Goal: Task Accomplishment & Management: Manage account settings

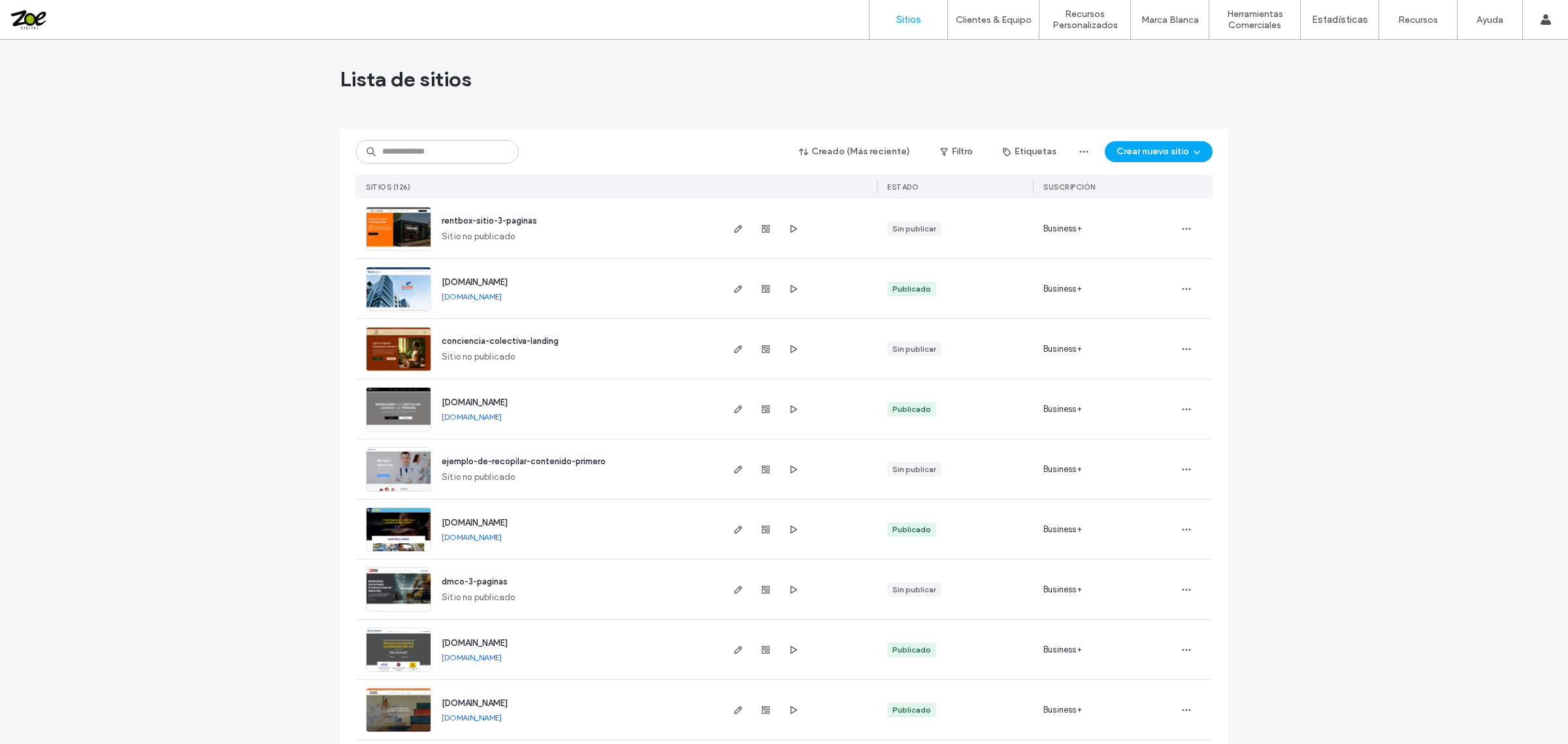
click at [474, 129] on div "Creado (Más reciente) Filtro Etiquetas Crear nuevo sitio SITIOS (126) ESTADO Su…" at bounding box center [784, 163] width 857 height 70
click at [446, 144] on input at bounding box center [437, 151] width 163 height 23
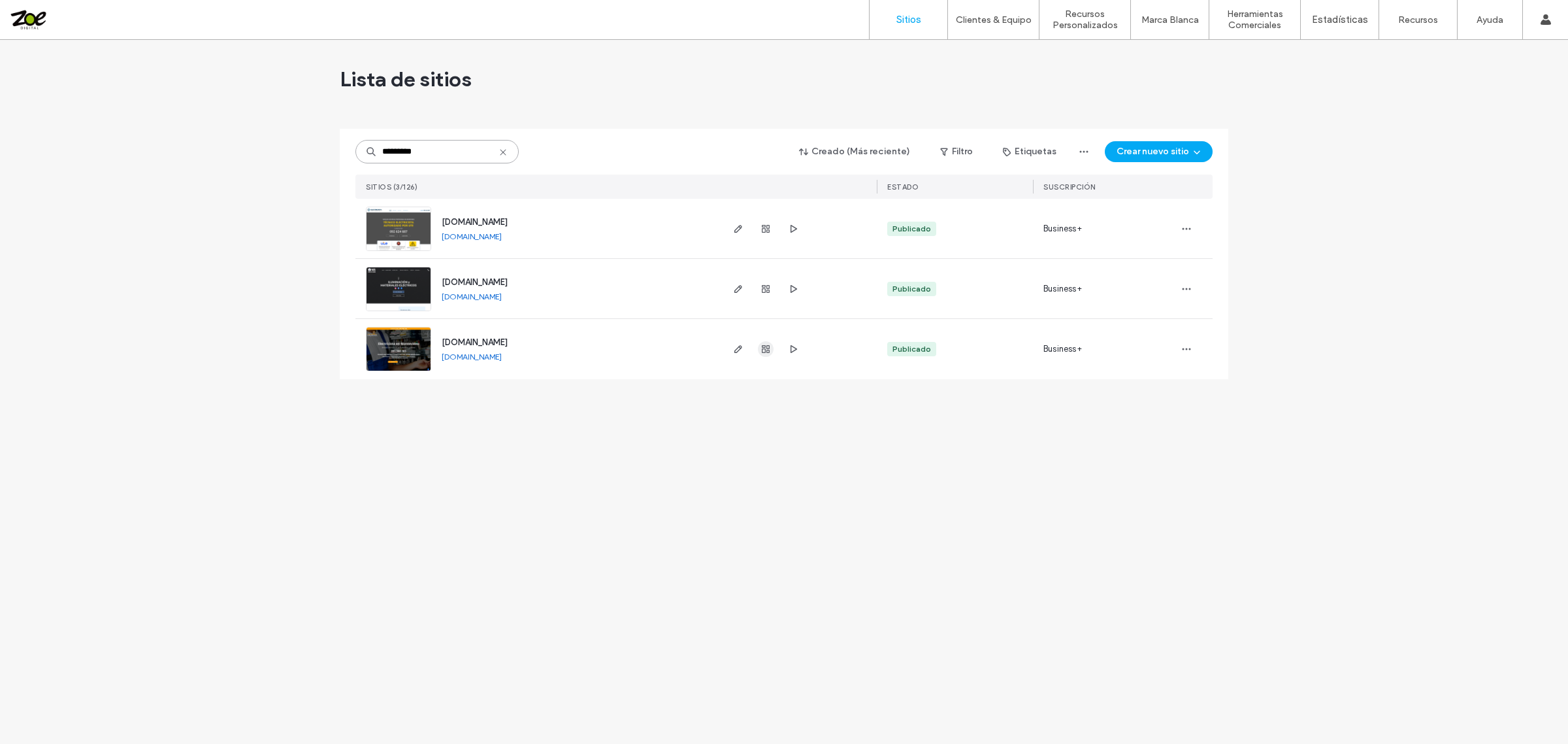
type input "*********"
click at [763, 353] on icon "button" at bounding box center [766, 349] width 11 height 11
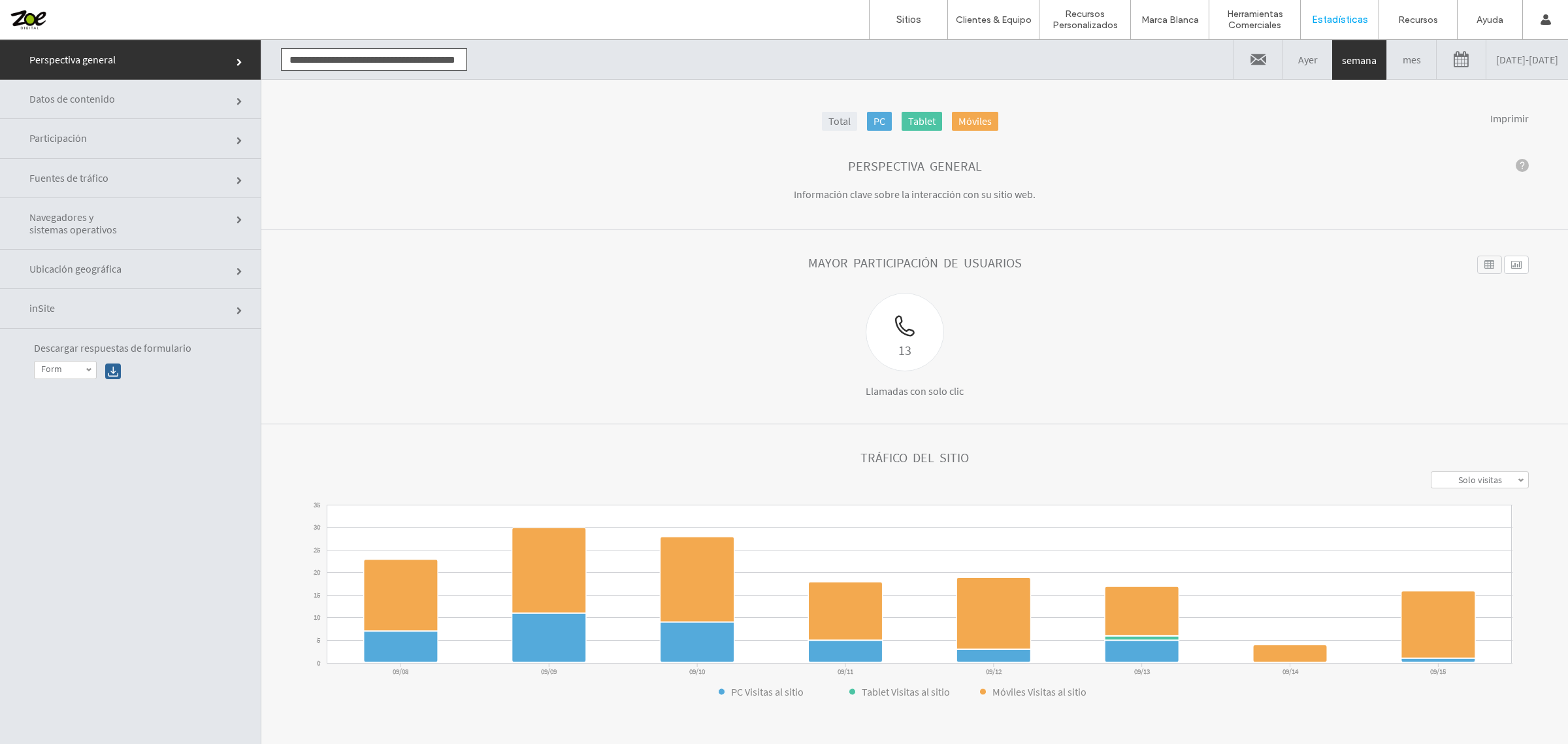
click at [1486, 73] on link "09/08/2025 - 09/15/2025" at bounding box center [1527, 59] width 81 height 39
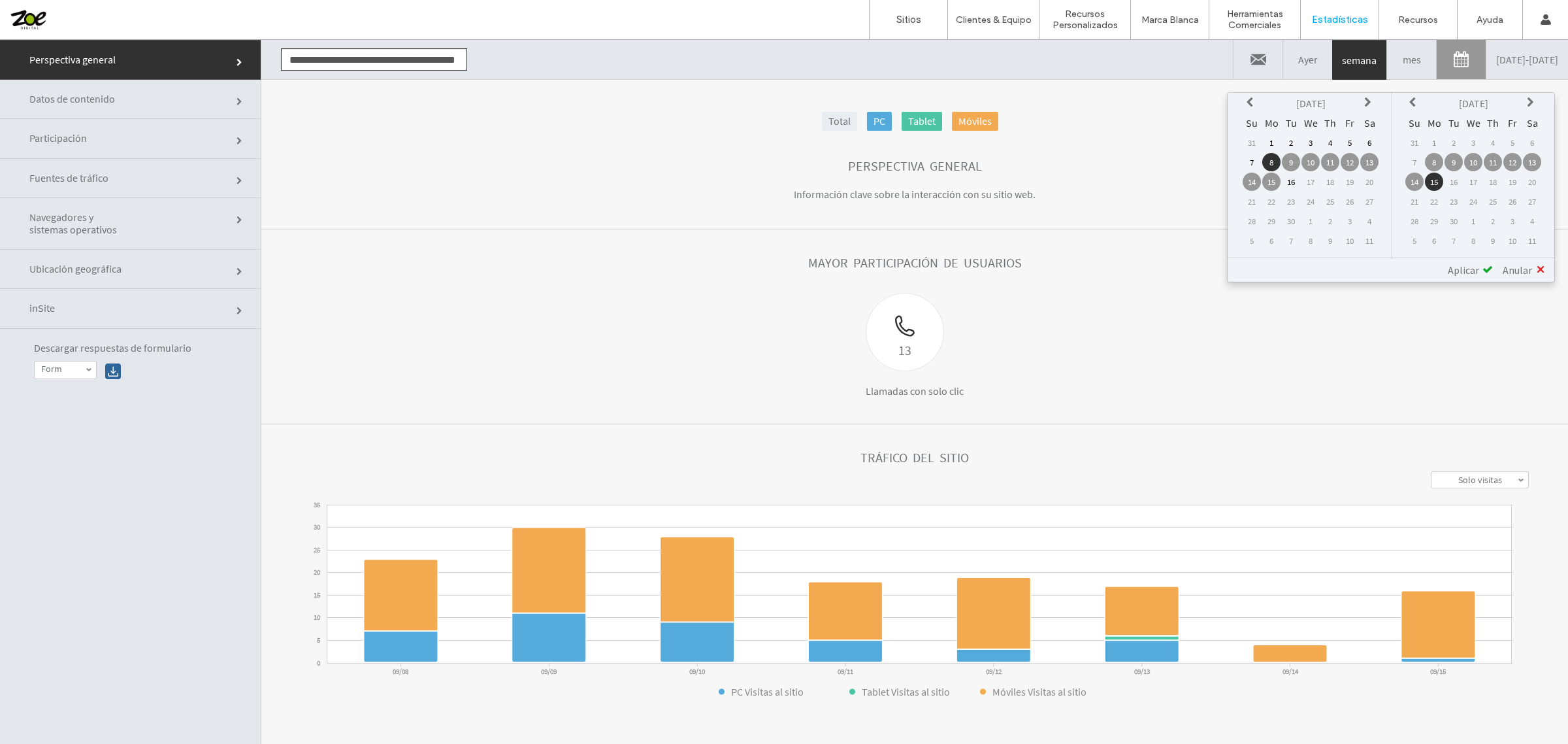
click at [1281, 143] on td "1" at bounding box center [1271, 142] width 18 height 18
click at [1474, 269] on span "Aplicar" at bounding box center [1463, 270] width 31 height 13
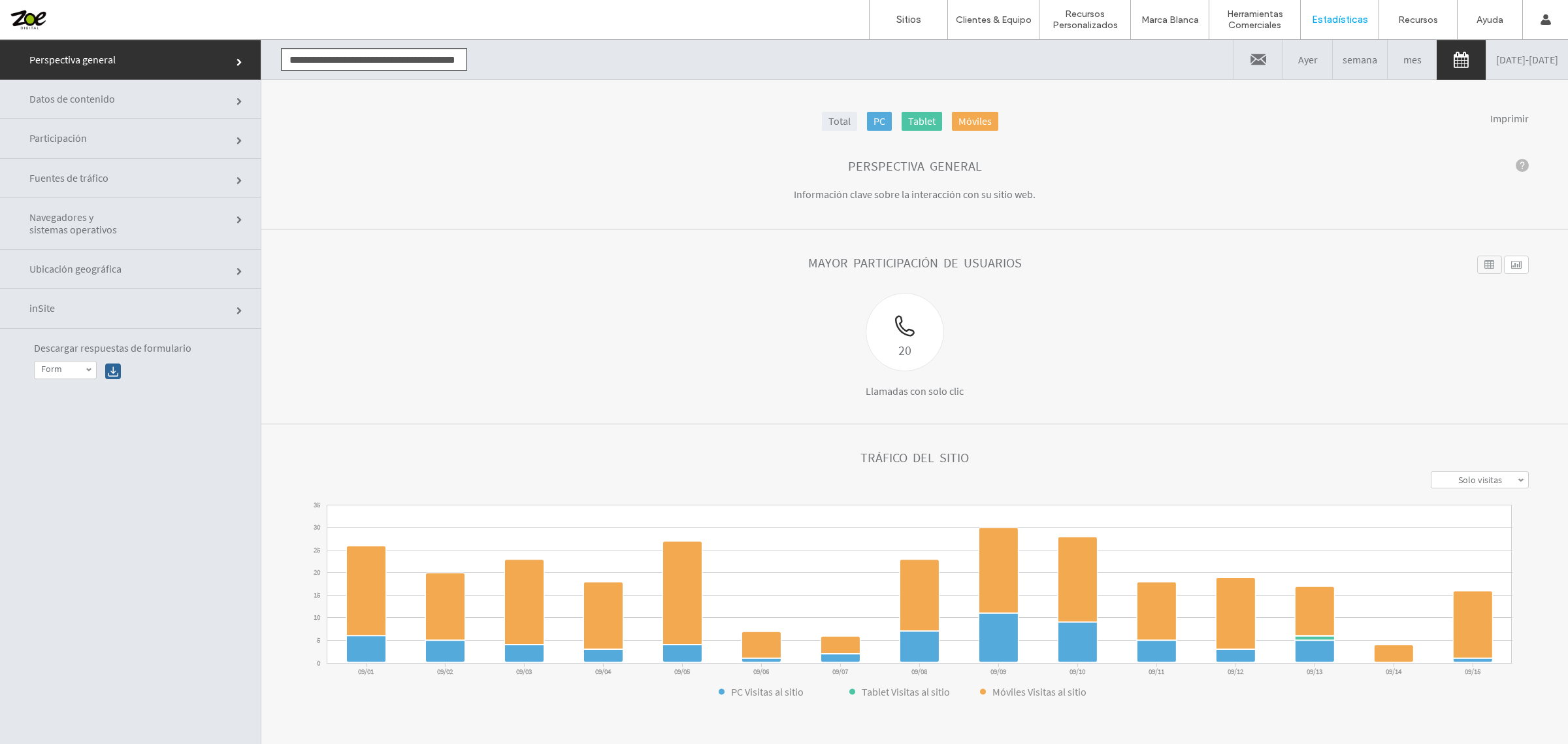
click at [139, 136] on link "Participación" at bounding box center [130, 138] width 261 height 39
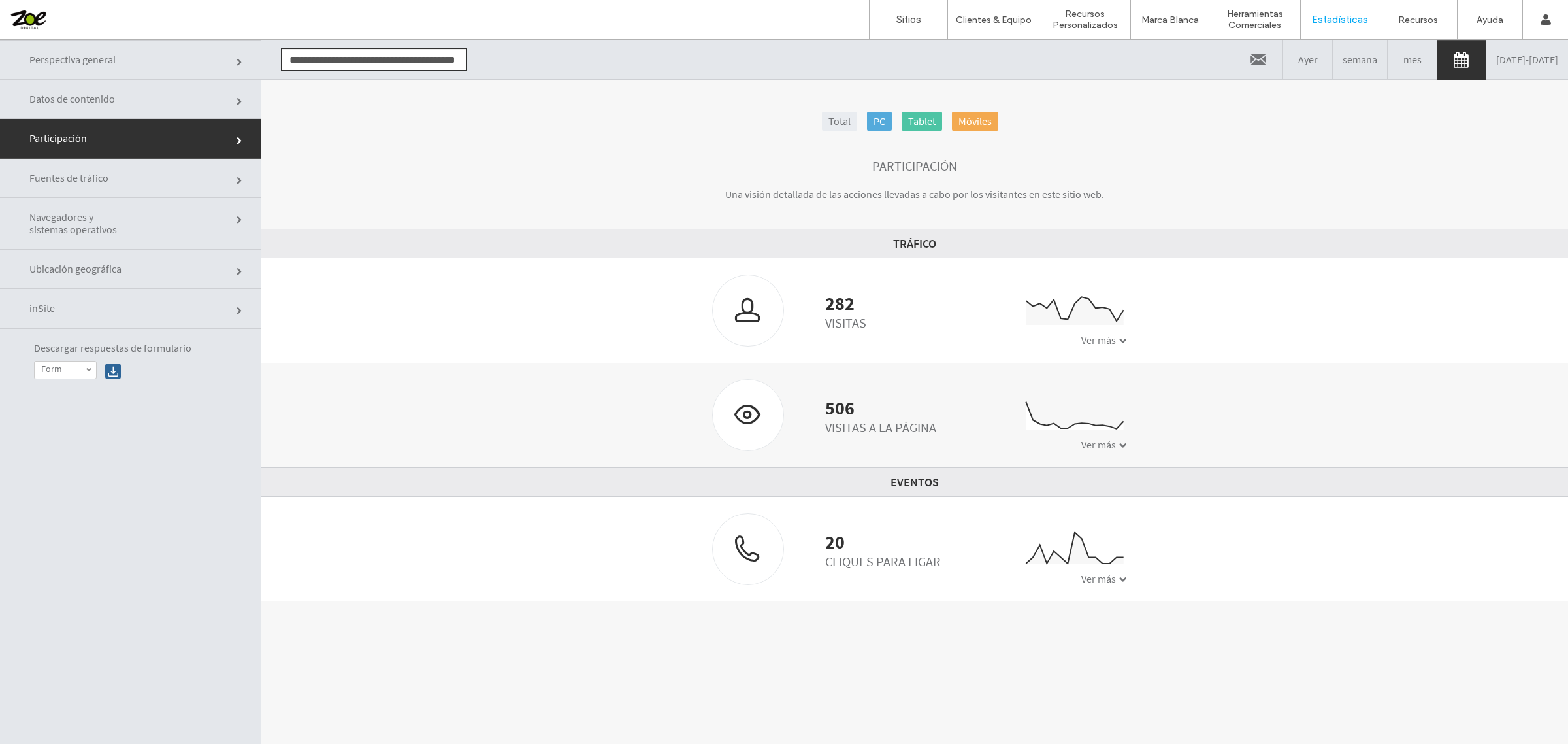
click at [1112, 574] on div "Ver más" at bounding box center [1104, 579] width 46 height 13
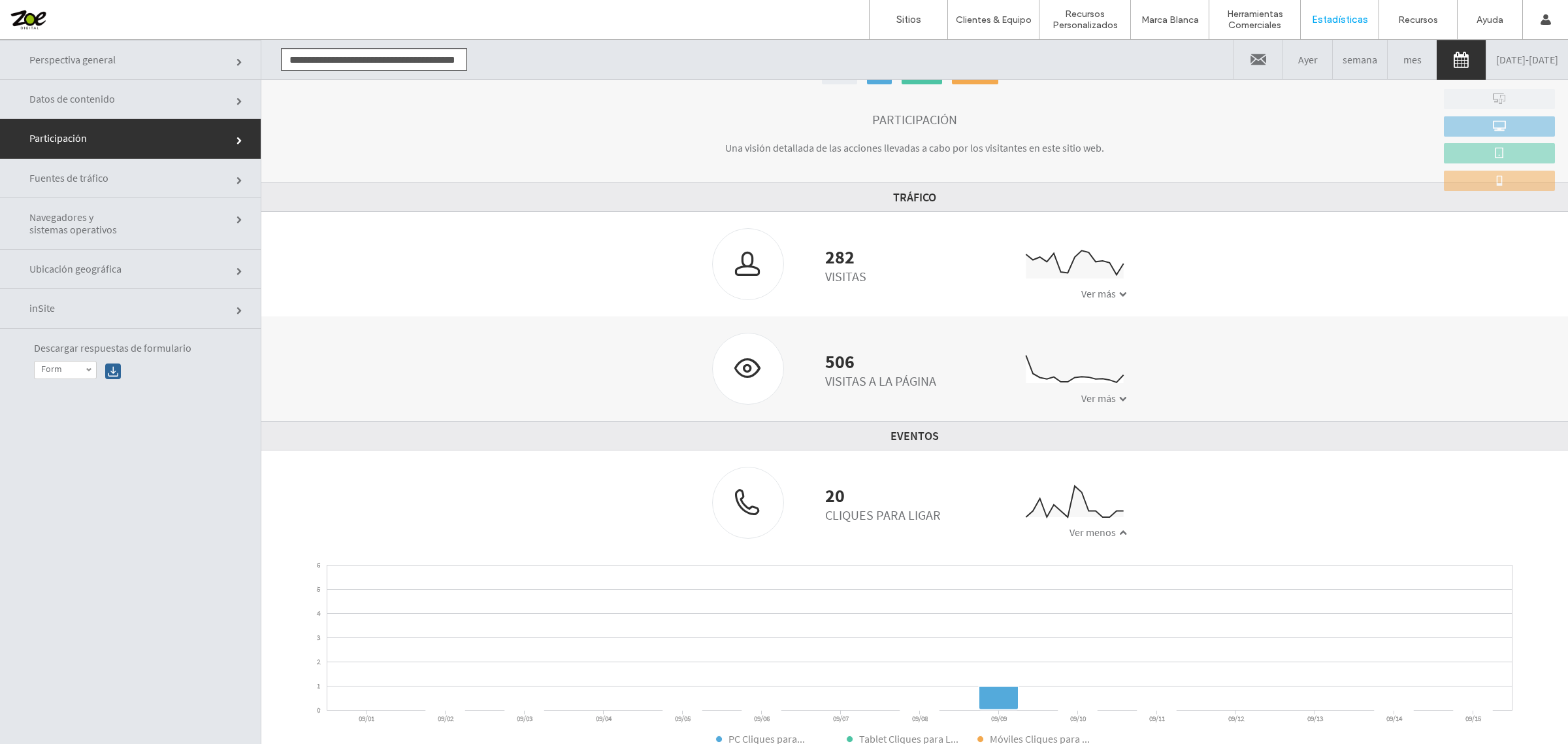
scroll to position [66, 0]
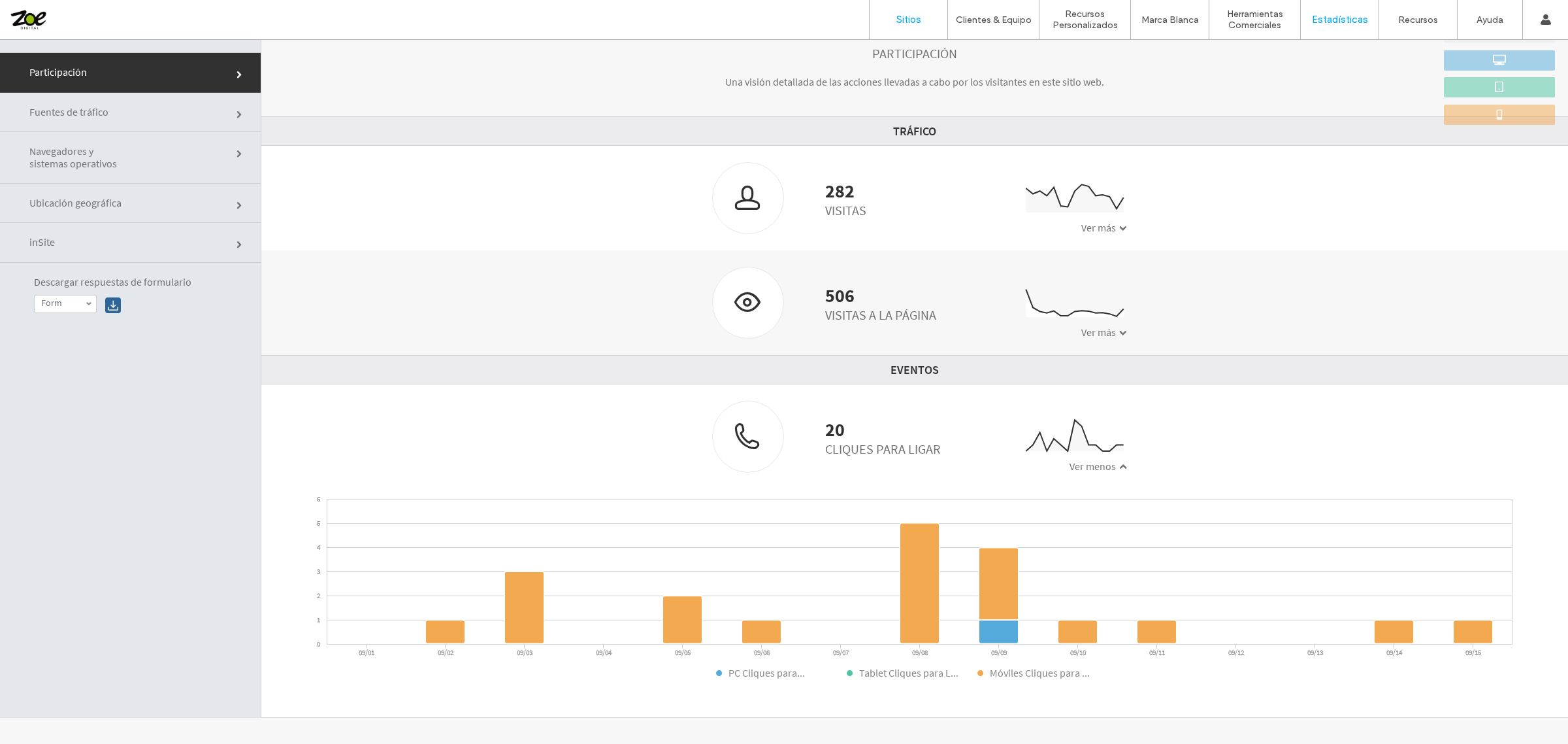
click at [921, 25] on link "Sitios" at bounding box center [908, 19] width 78 height 39
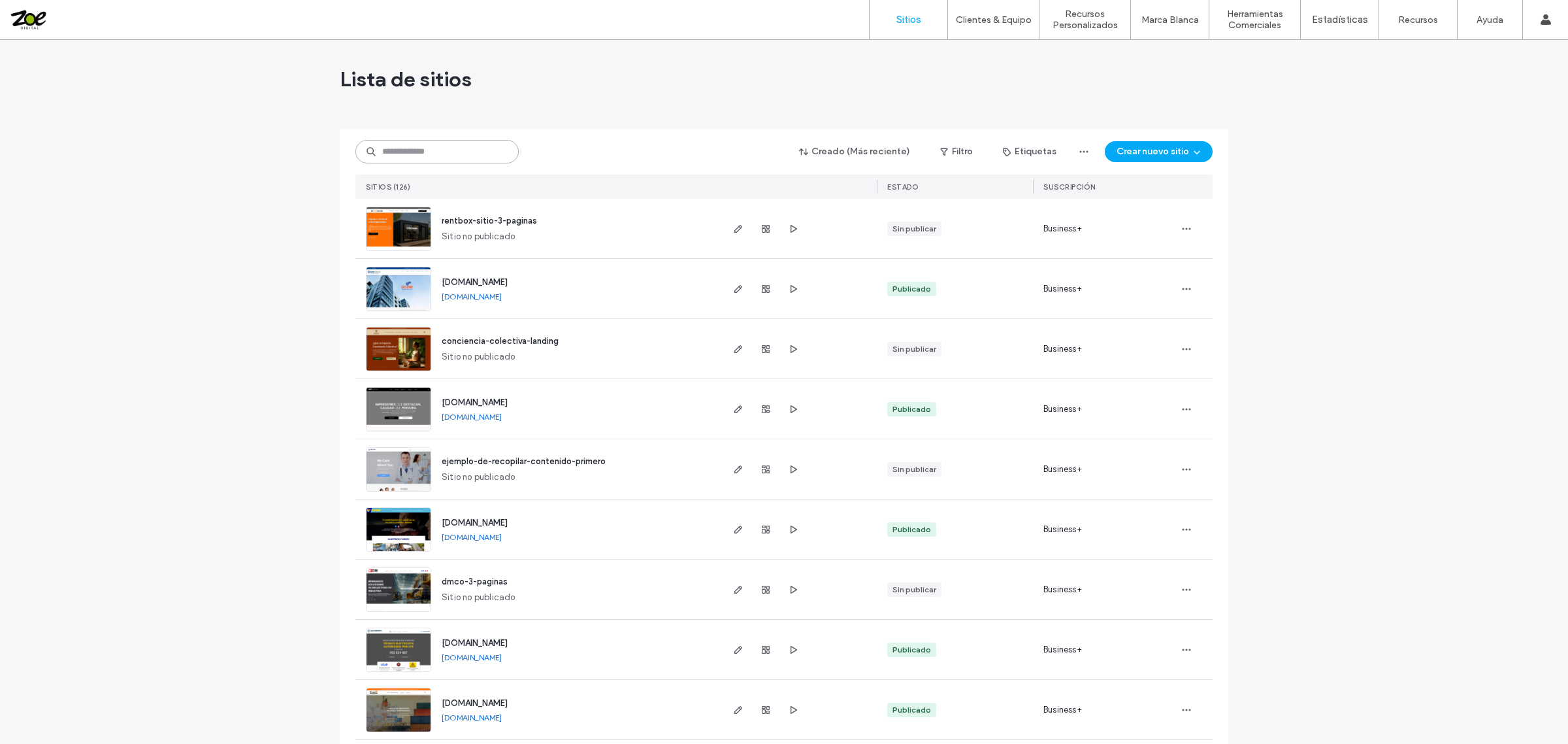
click at [394, 141] on input at bounding box center [437, 151] width 163 height 23
type input "********"
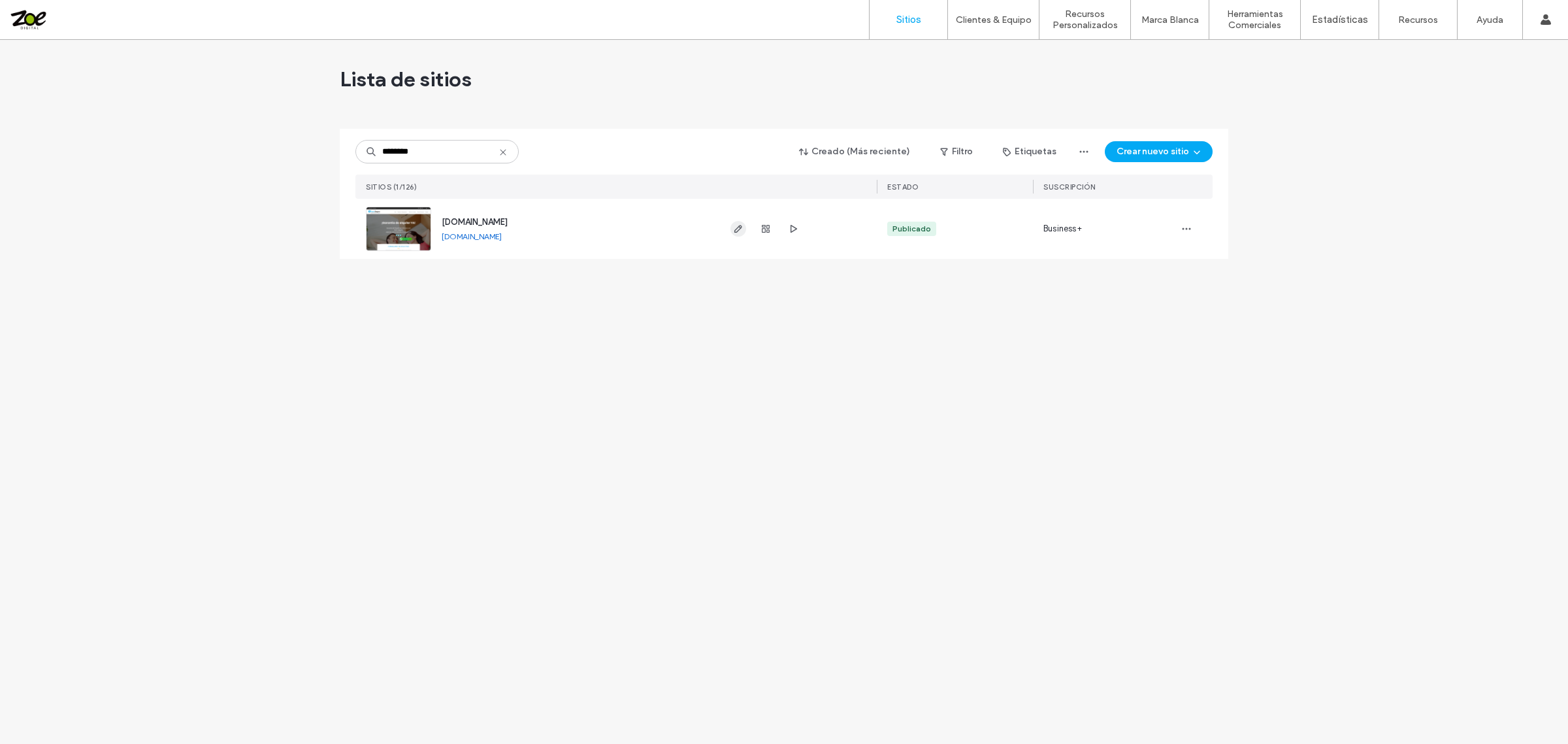
click at [740, 234] on span "button" at bounding box center [738, 229] width 16 height 16
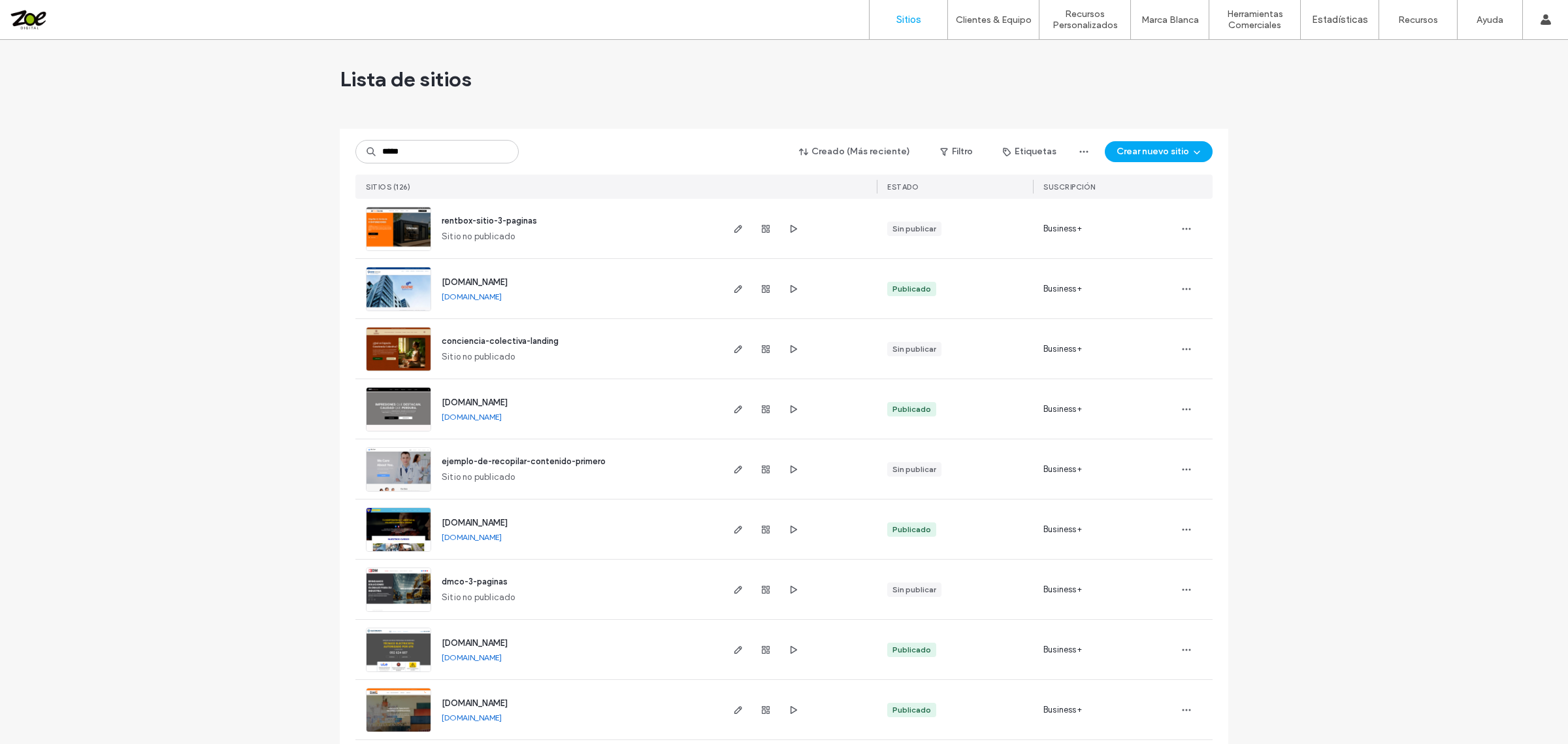
type input "*****"
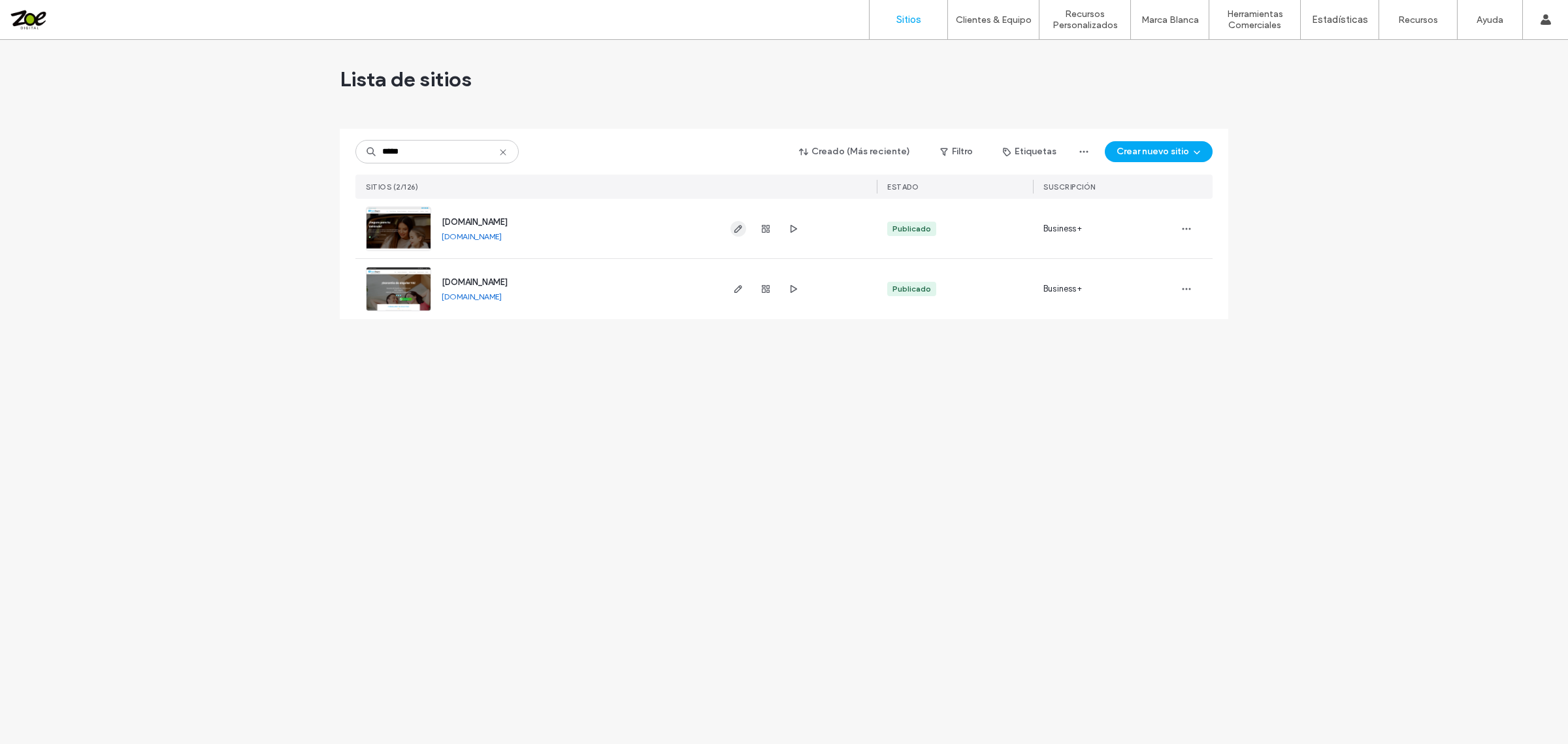
click at [740, 230] on icon "button" at bounding box center [738, 229] width 11 height 11
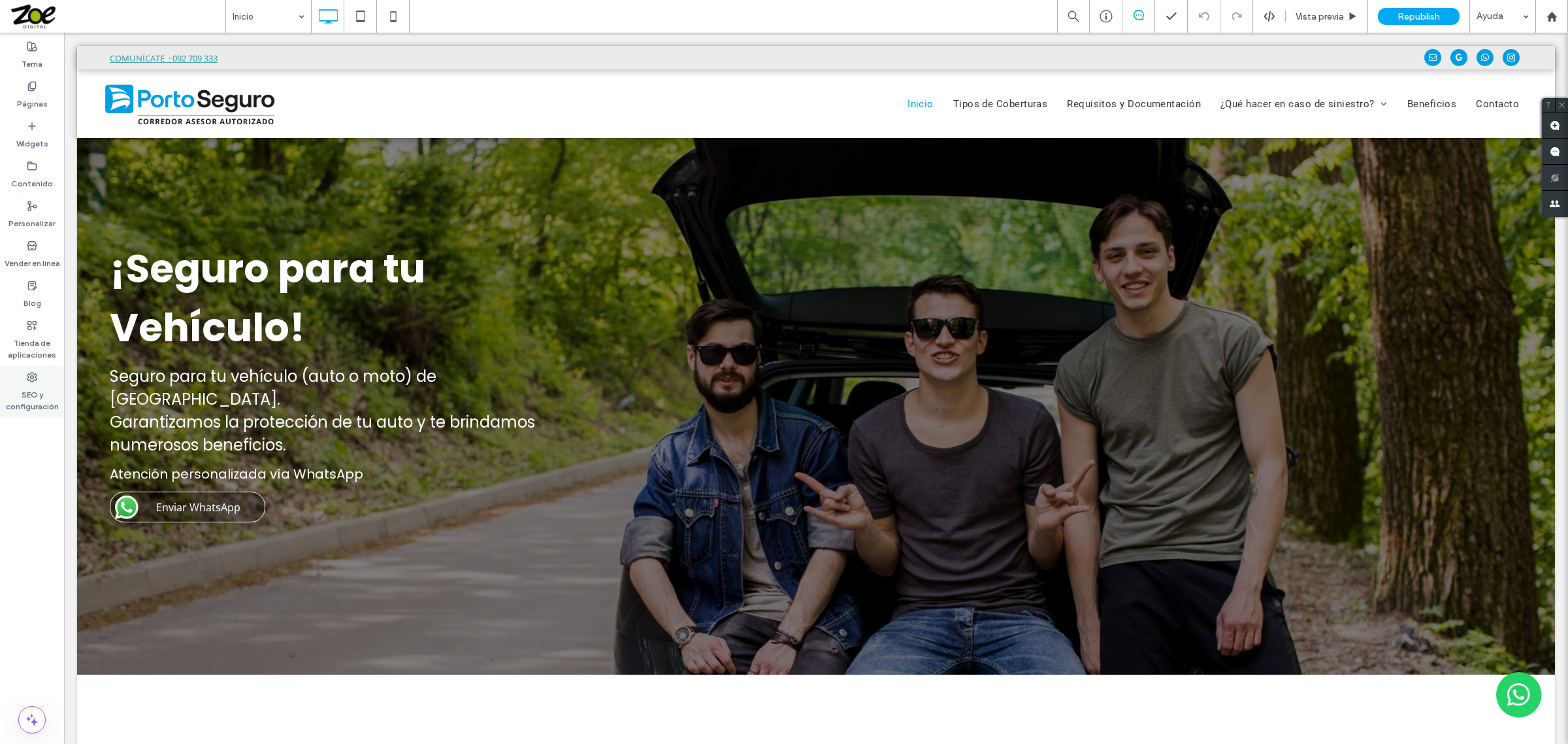
click at [33, 388] on label "SEO y configuración" at bounding box center [32, 397] width 64 height 30
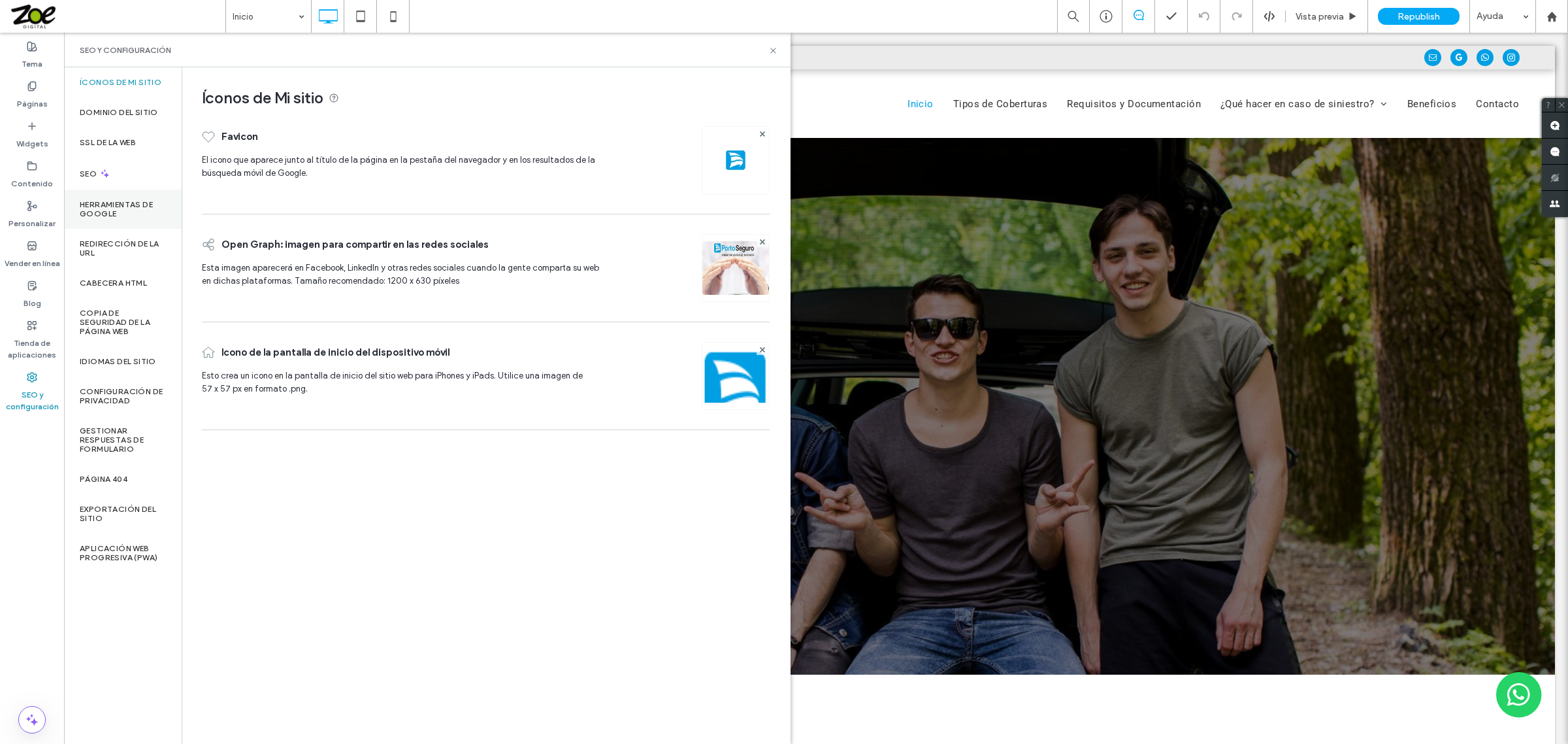
click at [119, 200] on label "Herramientas de Google" at bounding box center [122, 209] width 86 height 18
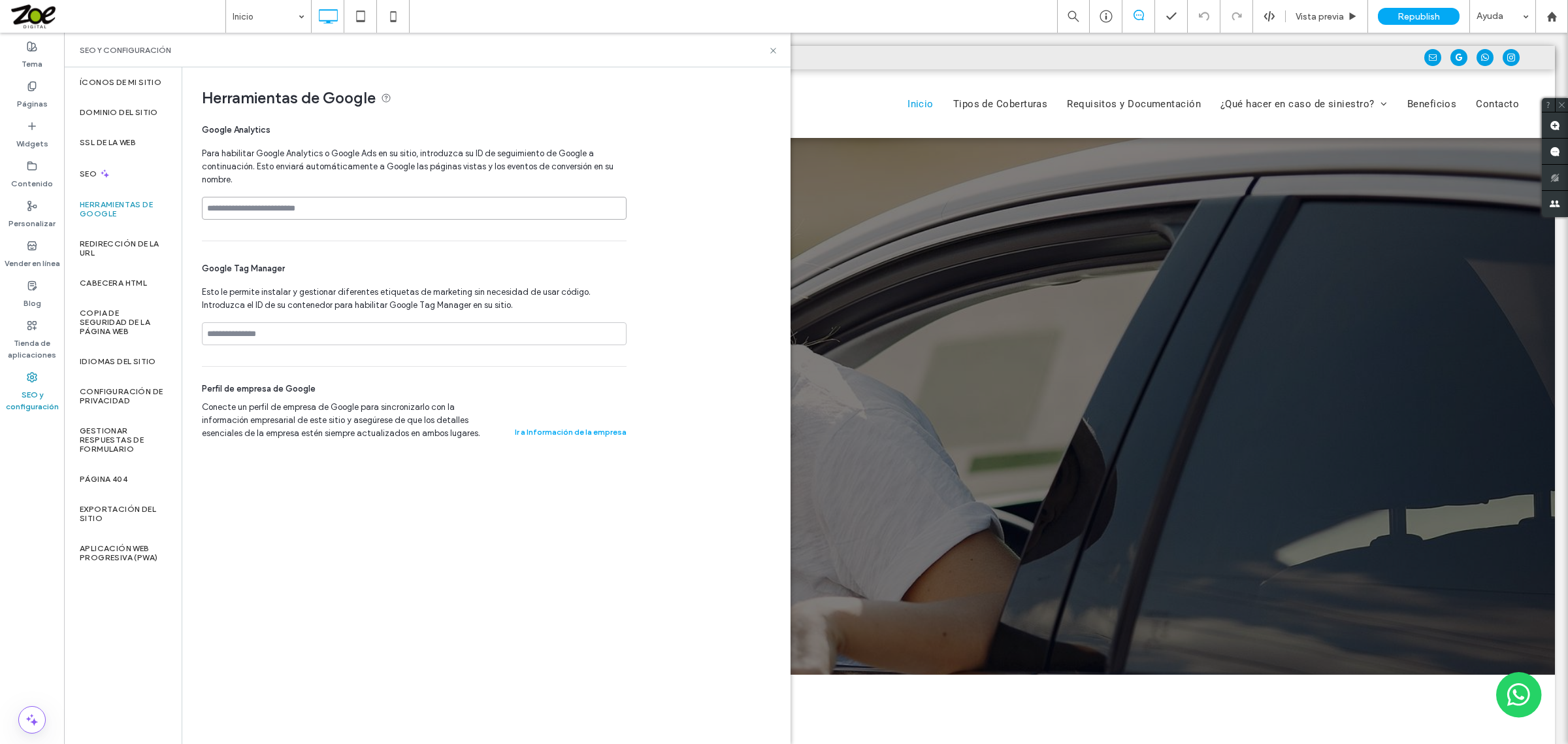
click at [287, 214] on input at bounding box center [414, 208] width 425 height 23
click at [289, 209] on input at bounding box center [414, 208] width 425 height 23
paste input "**********"
type input "**********"
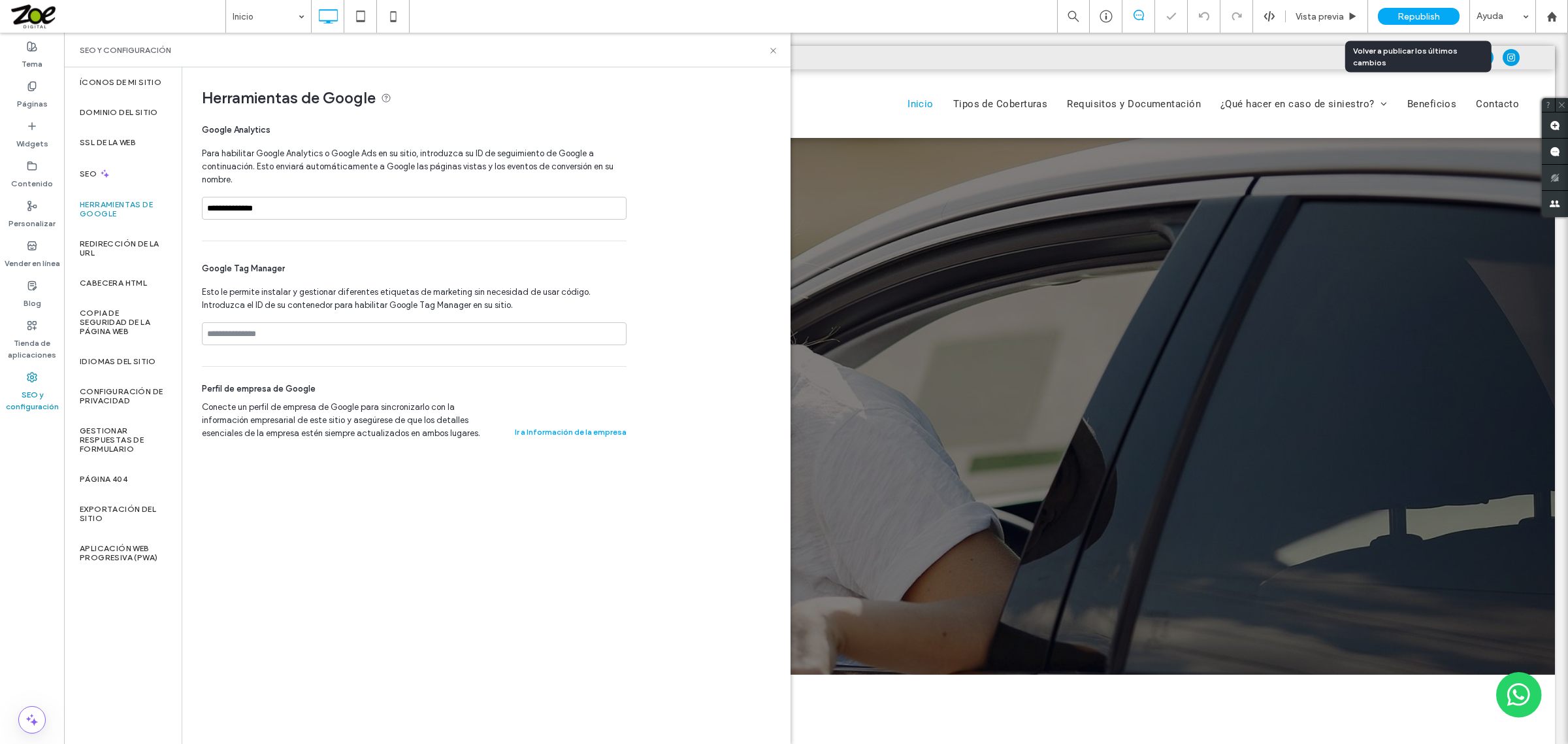
click at [1403, 20] on span "Republish" at bounding box center [1419, 17] width 43 height 11
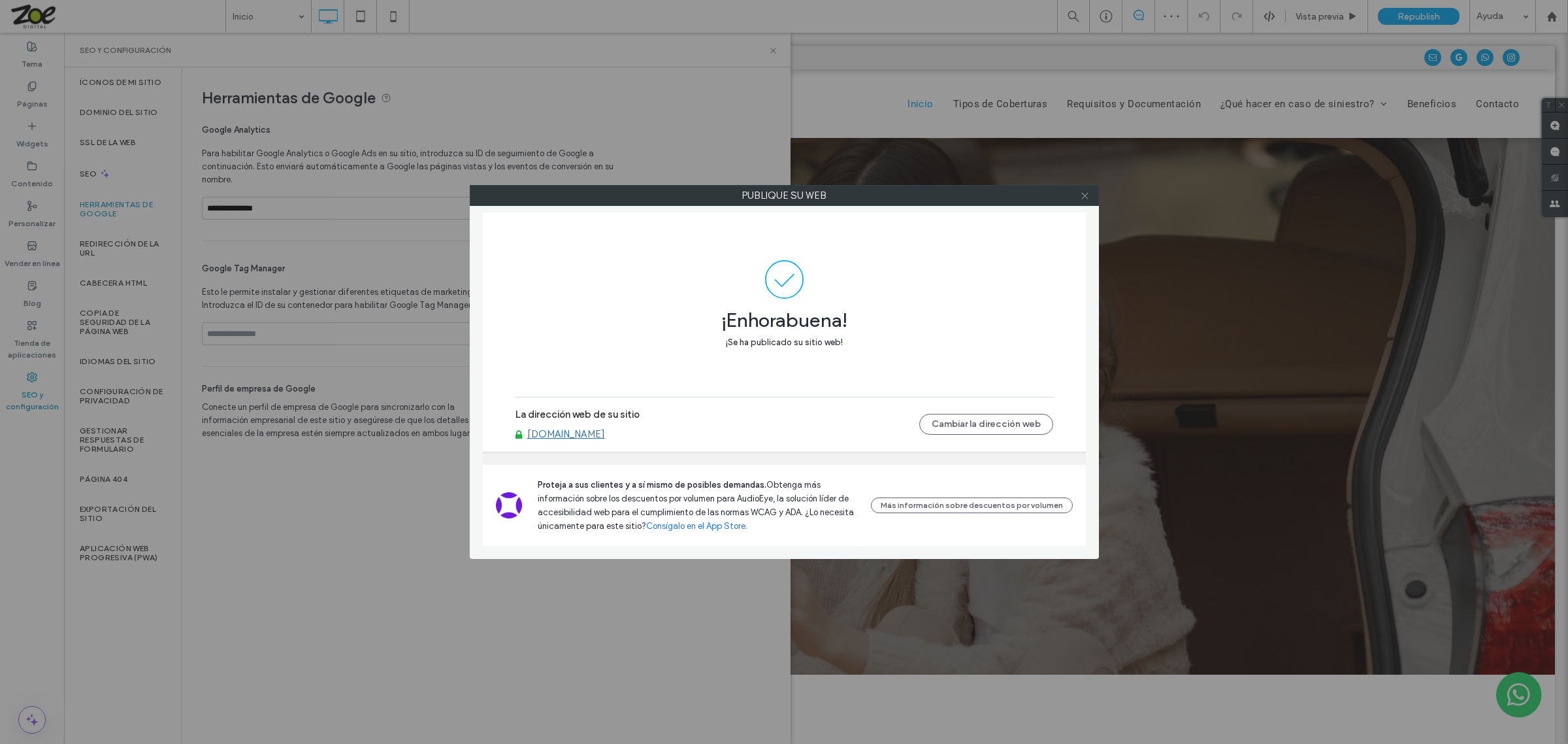
click at [1082, 196] on icon at bounding box center [1084, 196] width 10 height 10
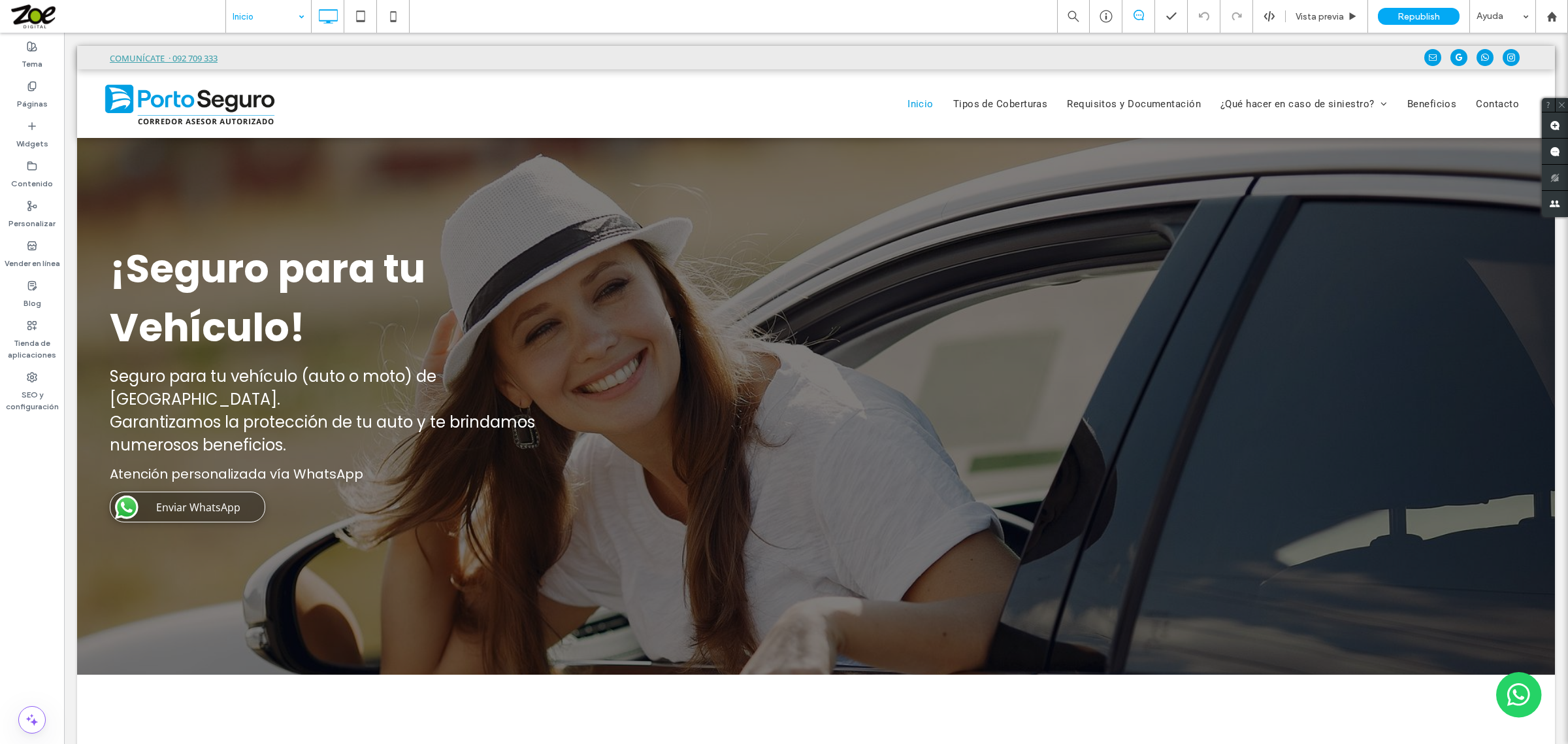
click at [43, 13] on span at bounding box center [117, 16] width 215 height 26
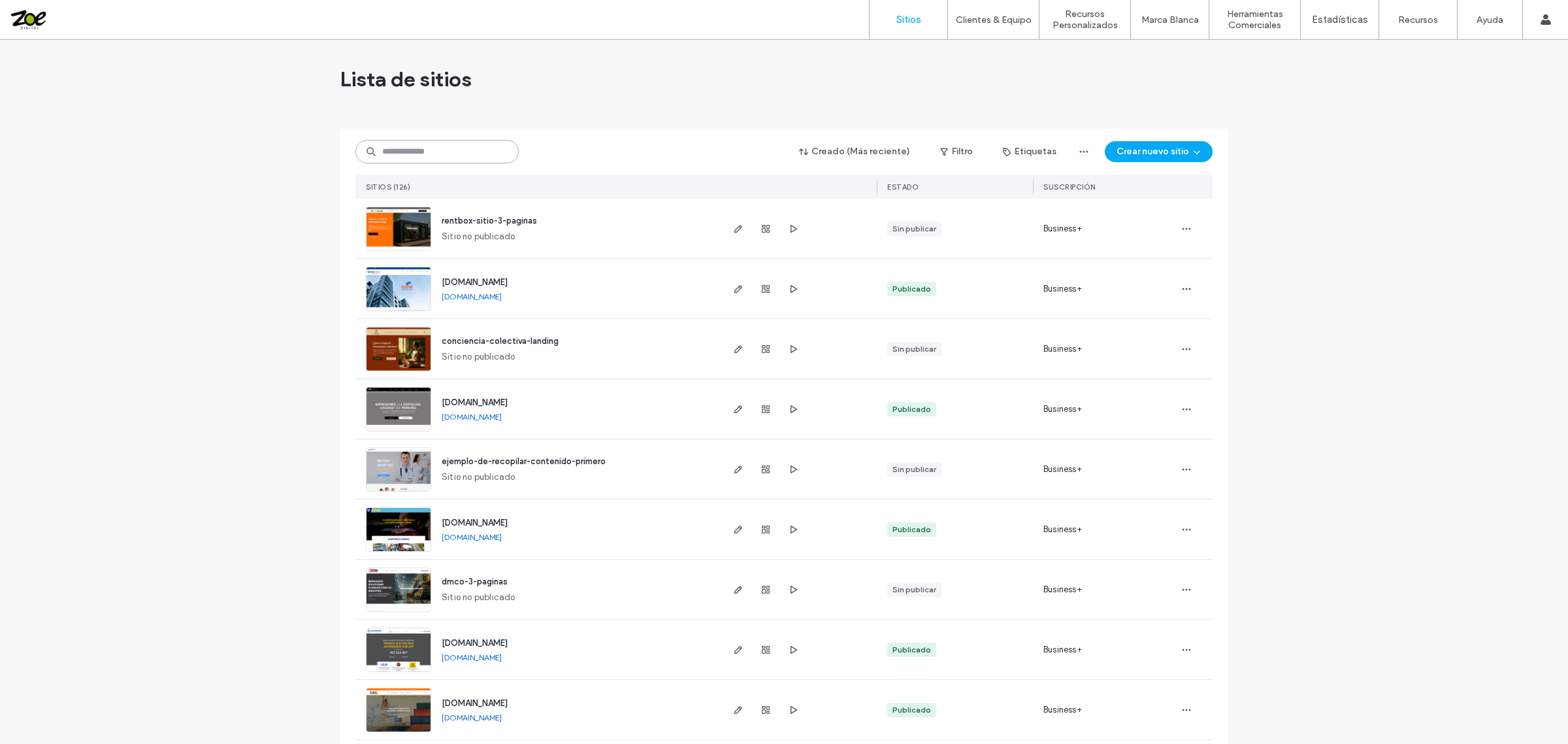
click at [465, 145] on input at bounding box center [437, 151] width 163 height 23
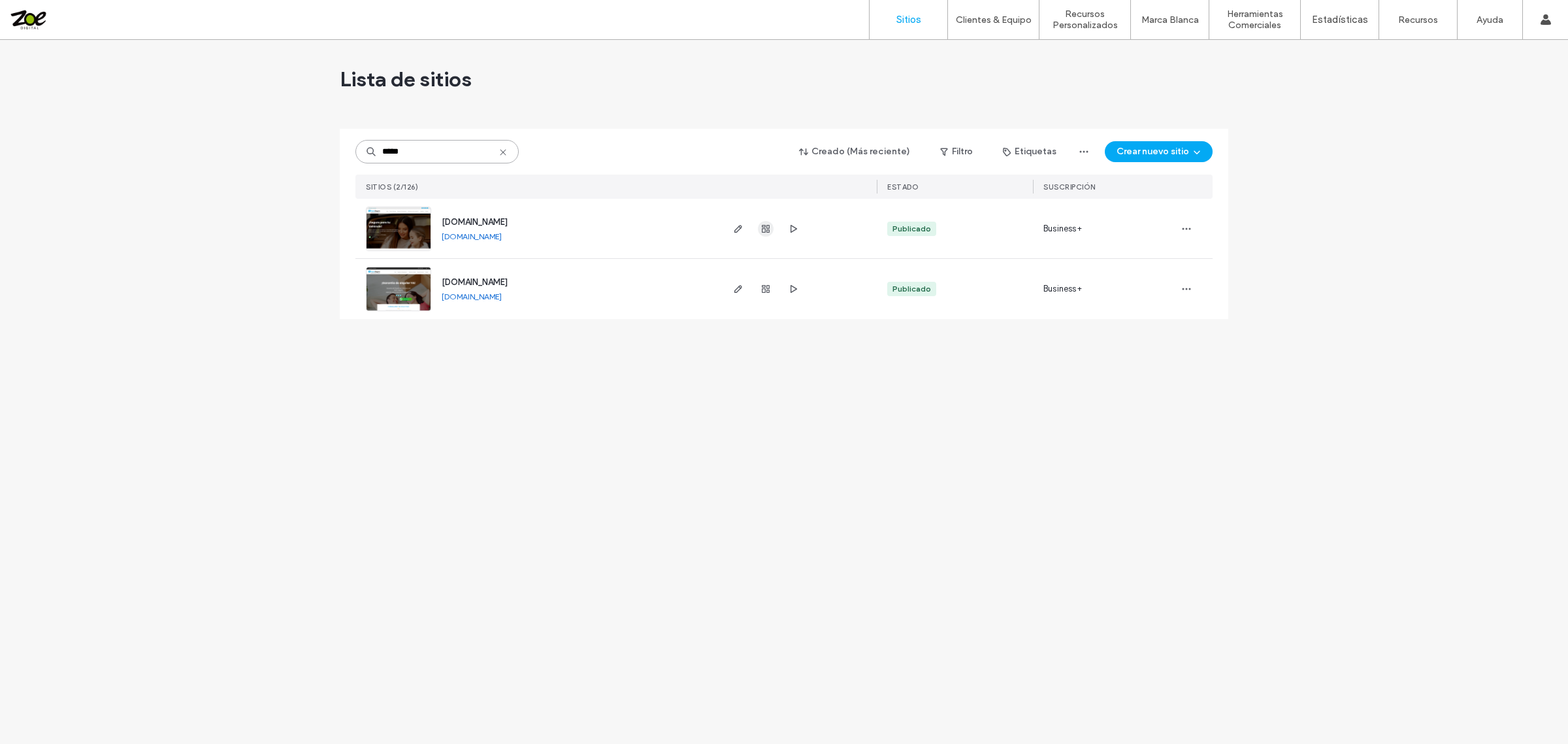
type input "*****"
click at [770, 232] on icon "button" at bounding box center [766, 229] width 11 height 11
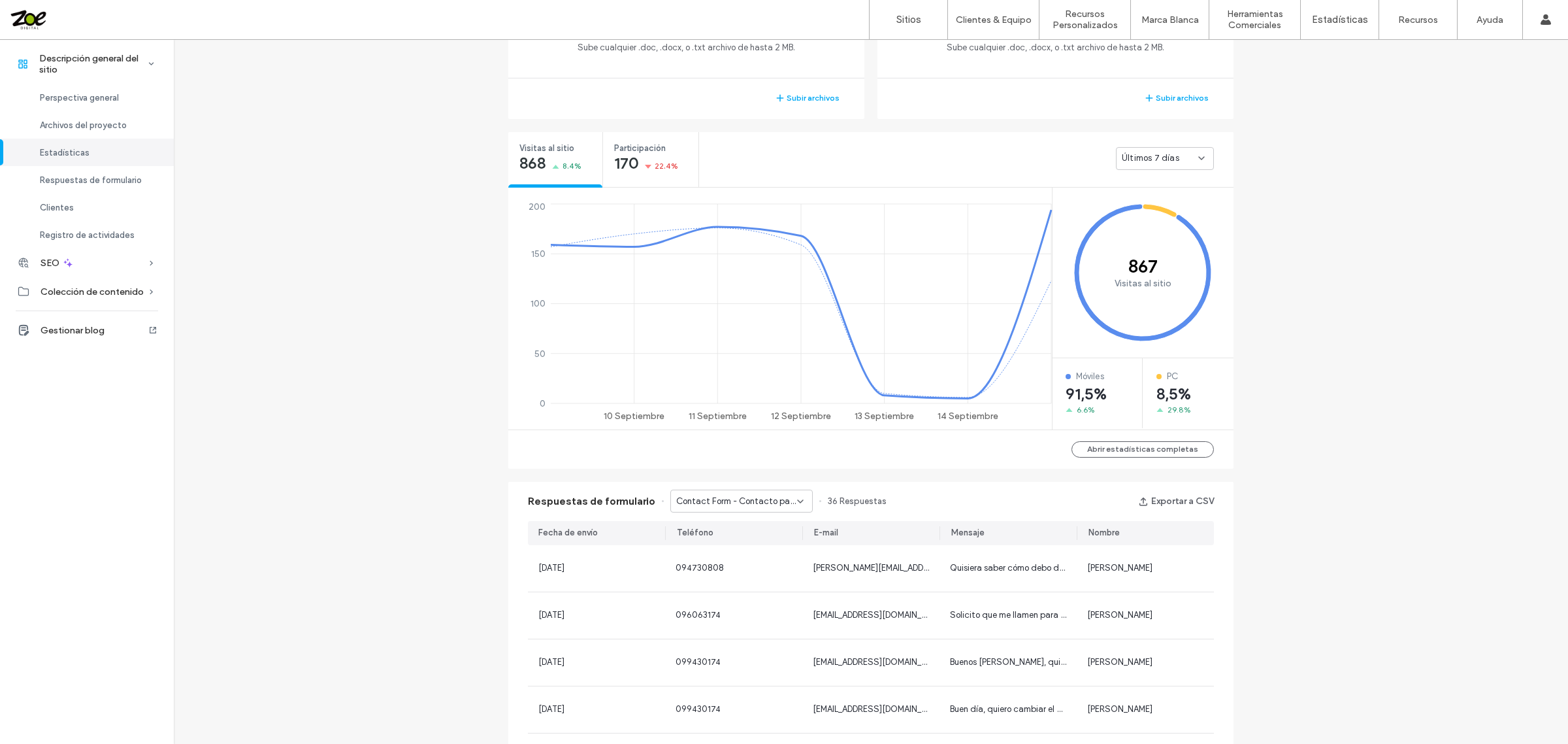
scroll to position [490, 0]
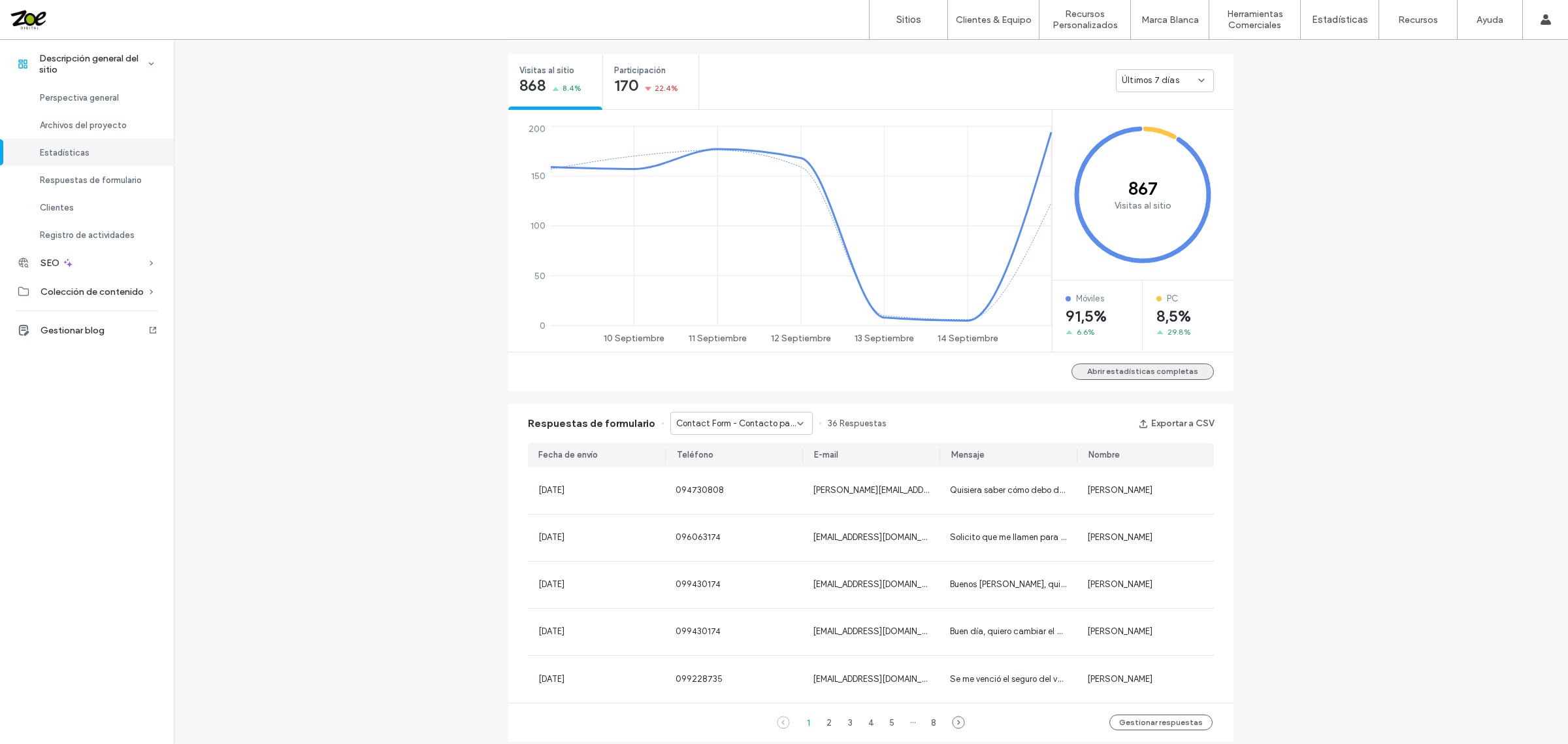
click button "Abrir estadísticas completas"
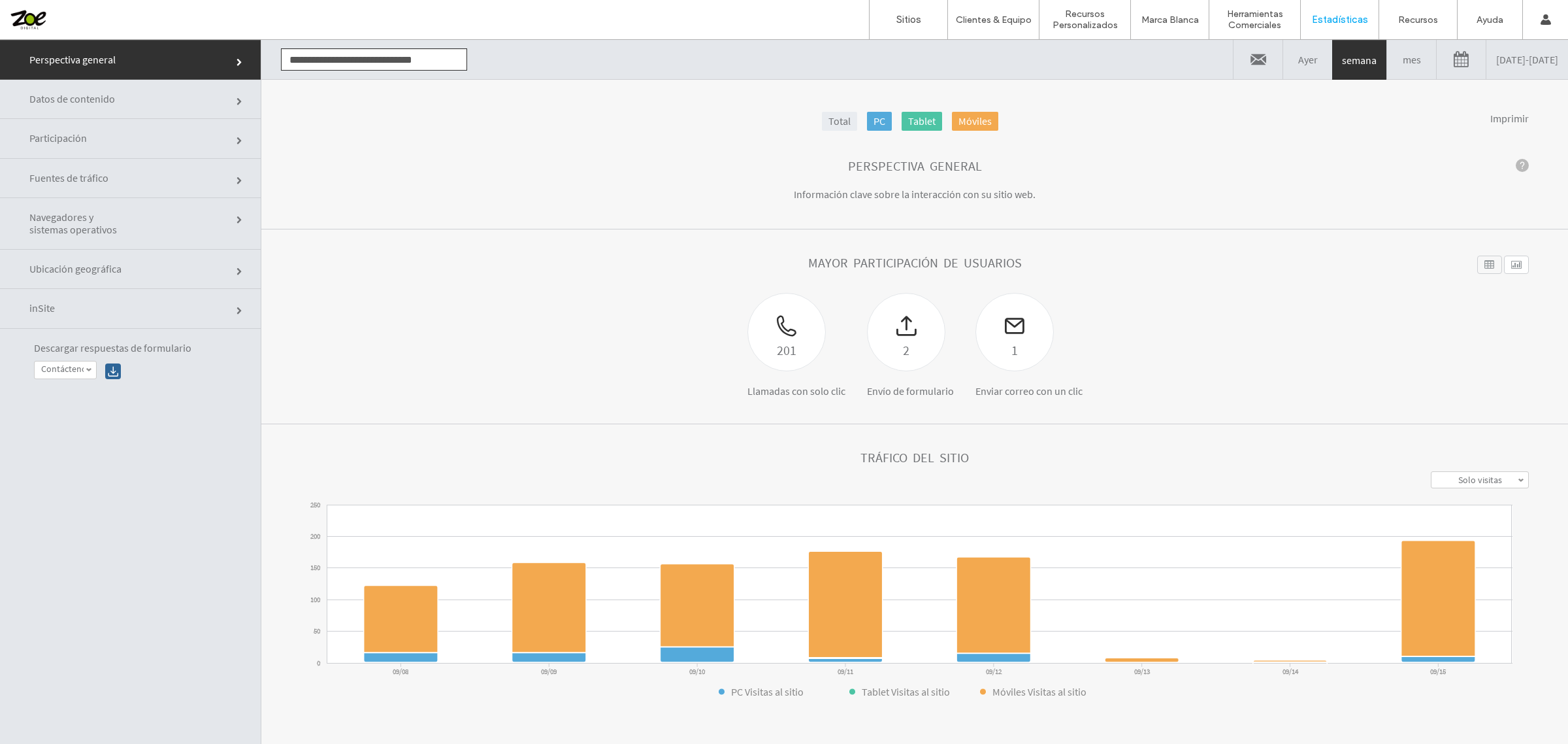
click at [1510, 67] on link "09/08/2025 - 09/15/2025" at bounding box center [1527, 59] width 81 height 39
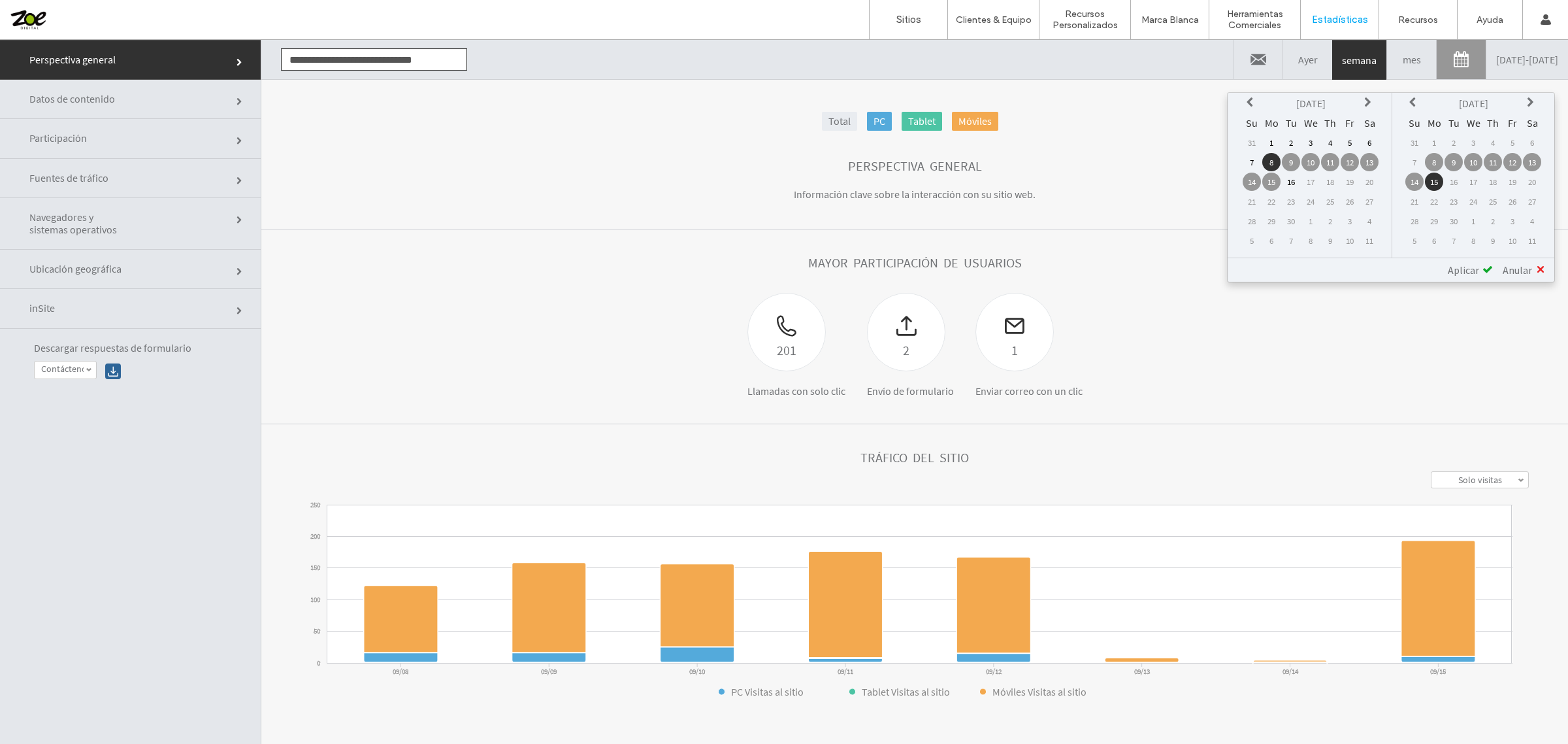
click at [1281, 141] on td "1" at bounding box center [1271, 142] width 18 height 18
click at [1469, 264] on span "Aplicar" at bounding box center [1463, 270] width 31 height 13
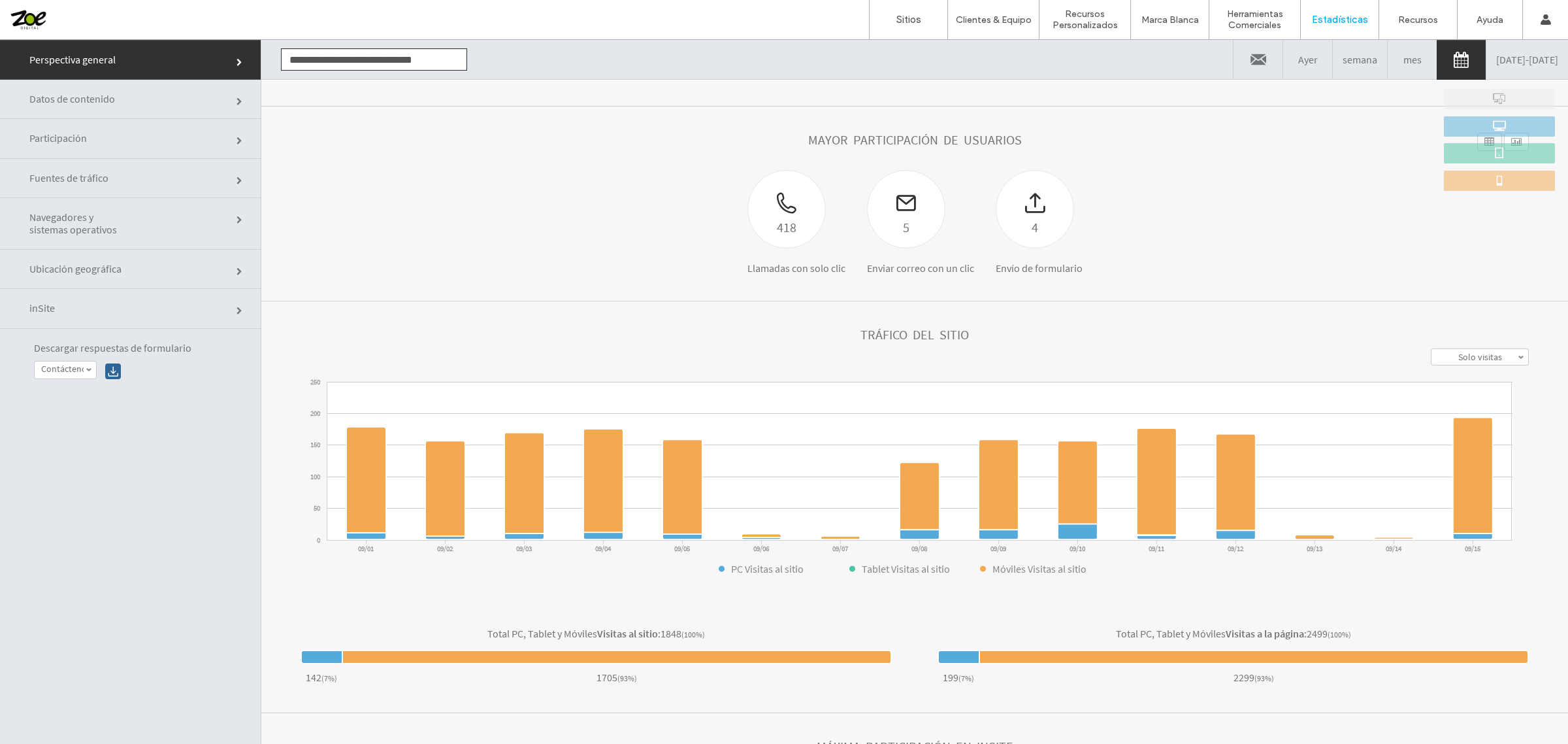
scroll to position [155, 0]
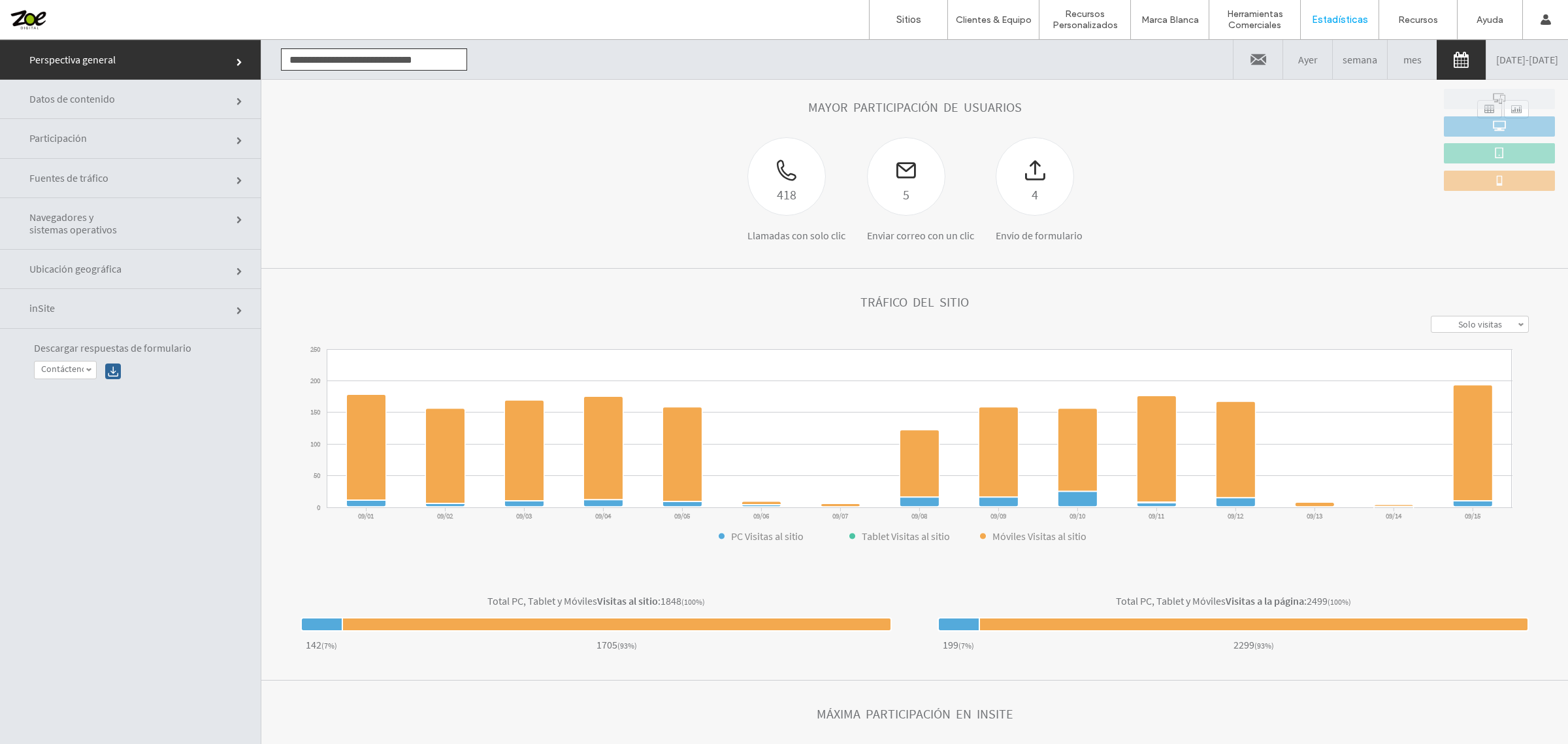
click at [1526, 54] on link "[DATE] - [DATE]" at bounding box center [1527, 59] width 81 height 39
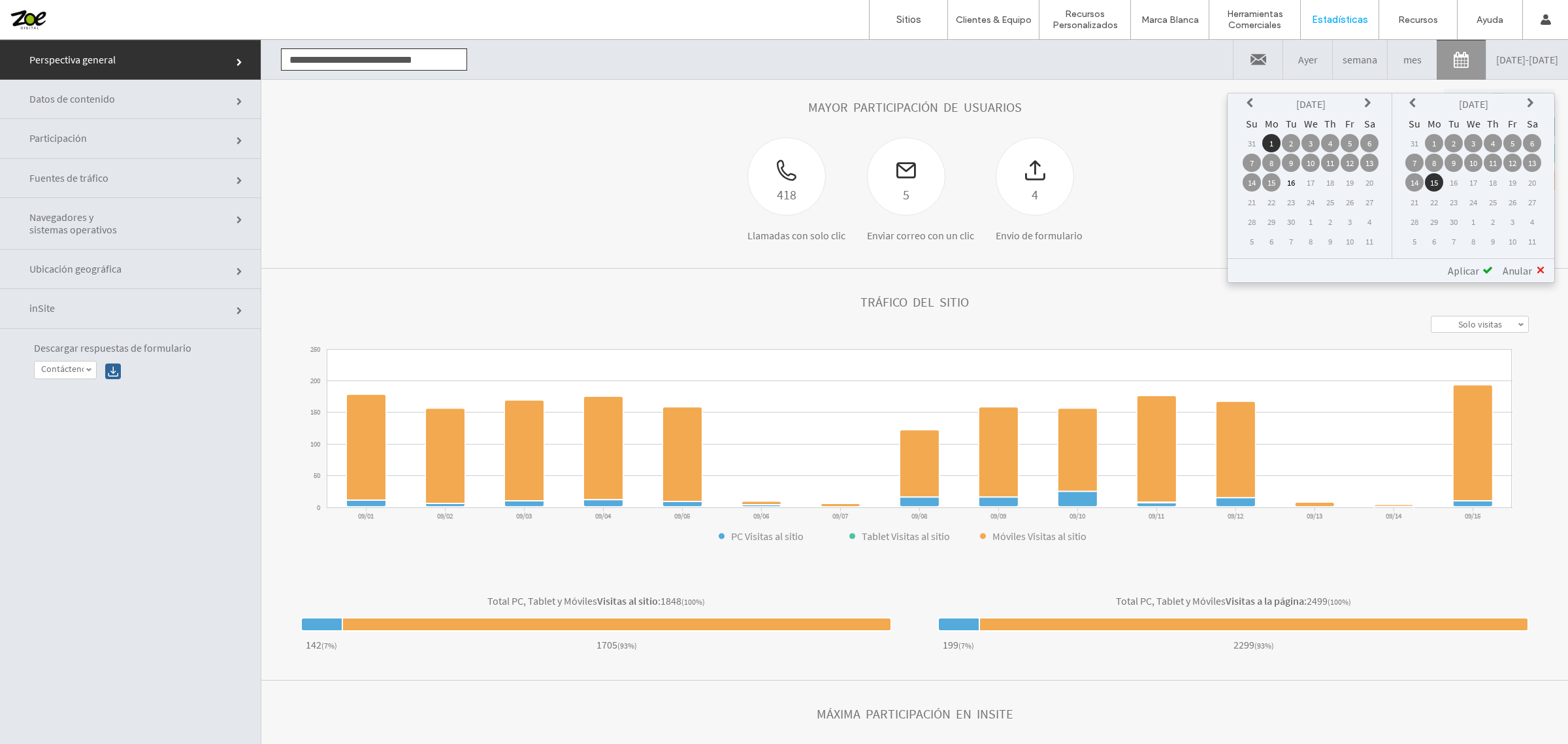
click at [1256, 98] on icon at bounding box center [1252, 103] width 11 height 11
click at [1350, 139] on td "1" at bounding box center [1349, 143] width 18 height 18
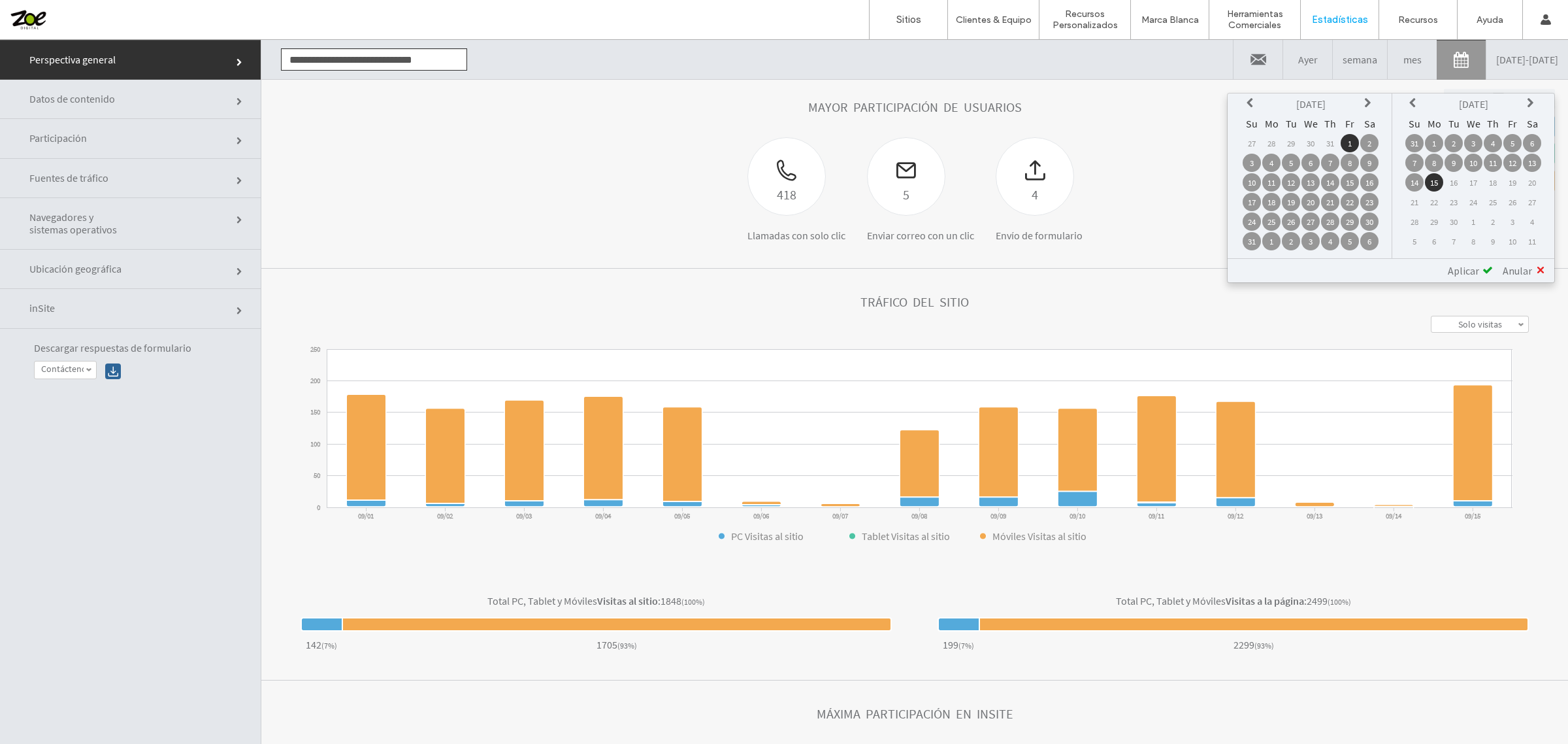
click at [1415, 101] on icon at bounding box center [1415, 103] width 11 height 11
click at [1509, 178] on td "15" at bounding box center [1512, 182] width 18 height 18
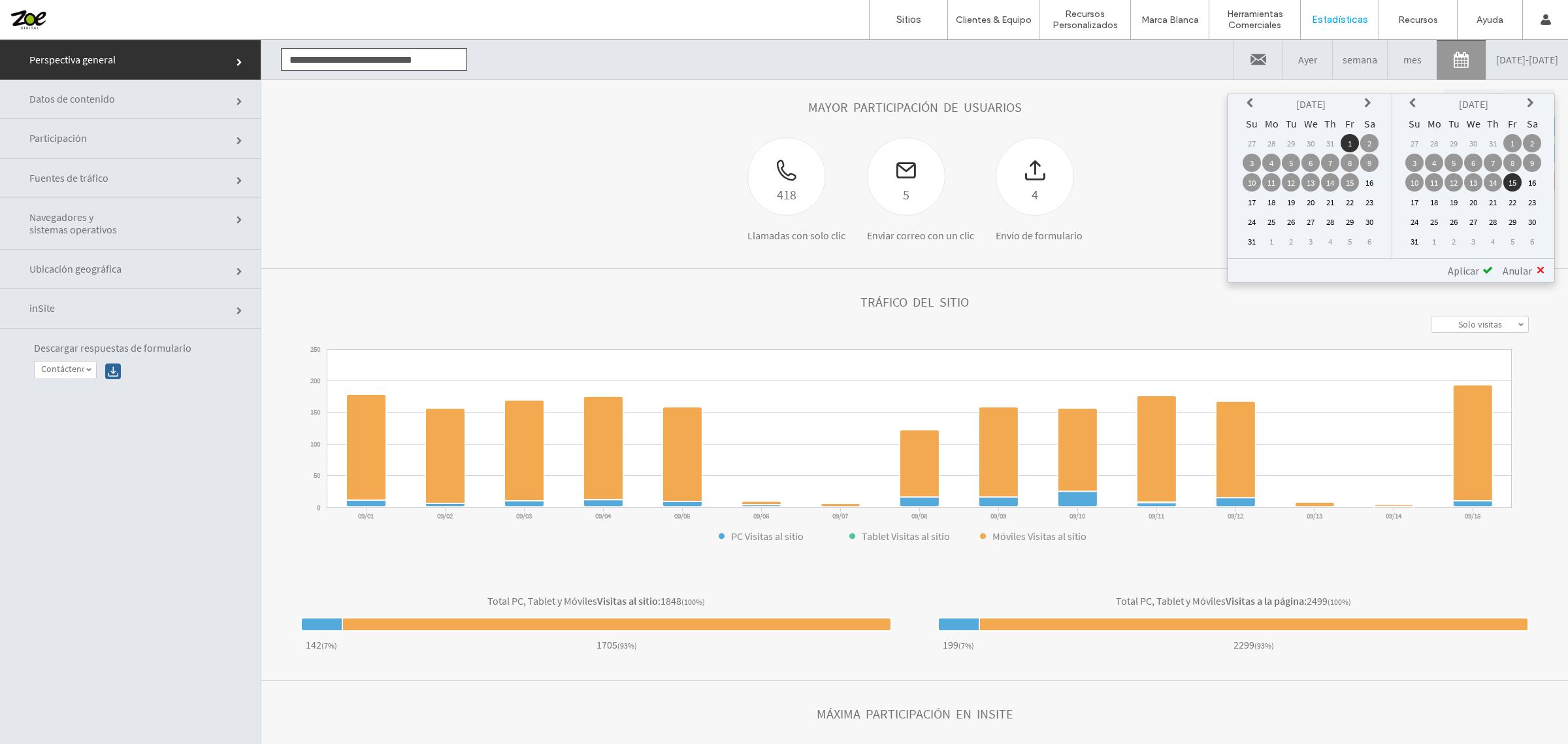
click at [1479, 264] on div "Aplicar" at bounding box center [1465, 271] width 55 height 13
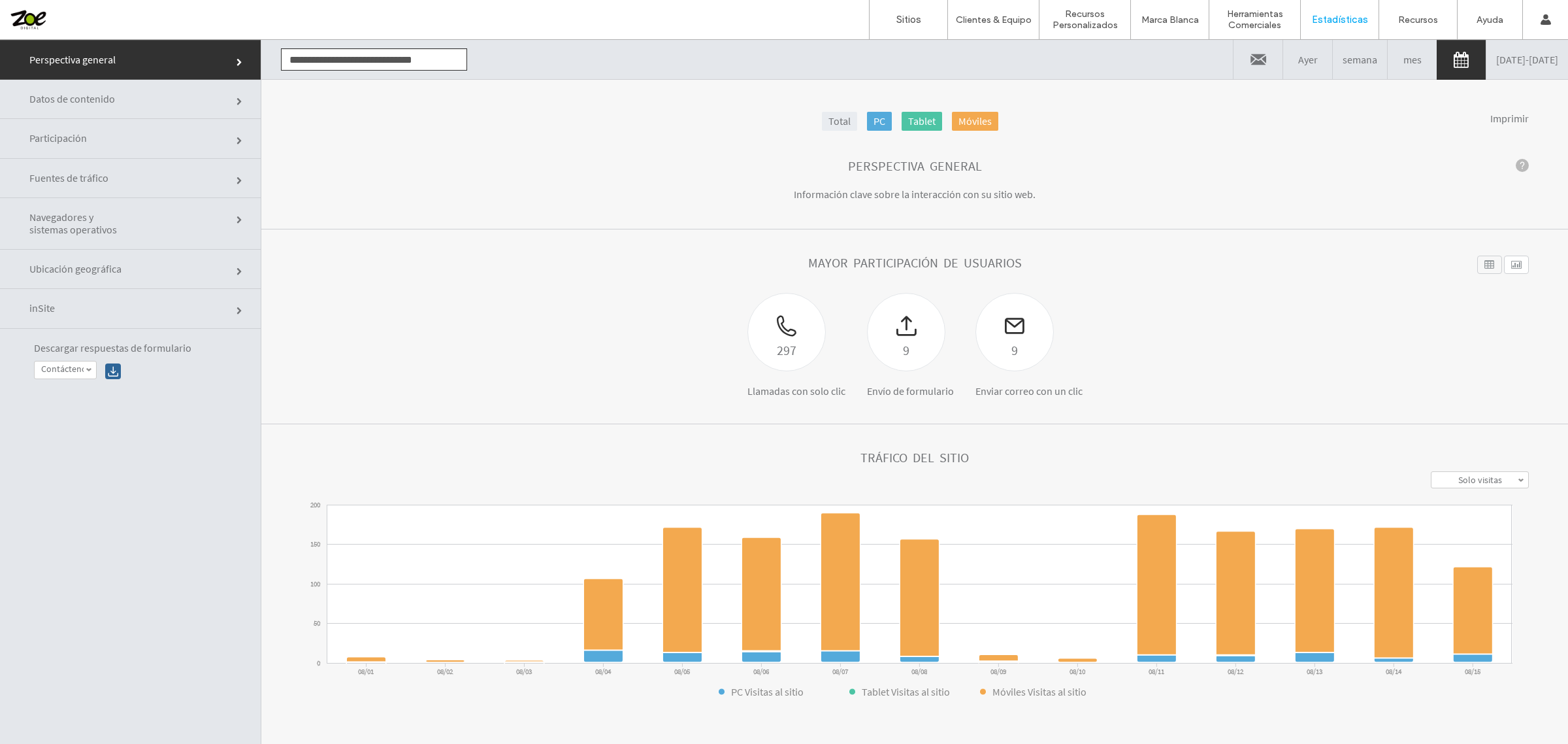
click at [1509, 63] on link "[DATE] - [DATE]" at bounding box center [1527, 59] width 81 height 39
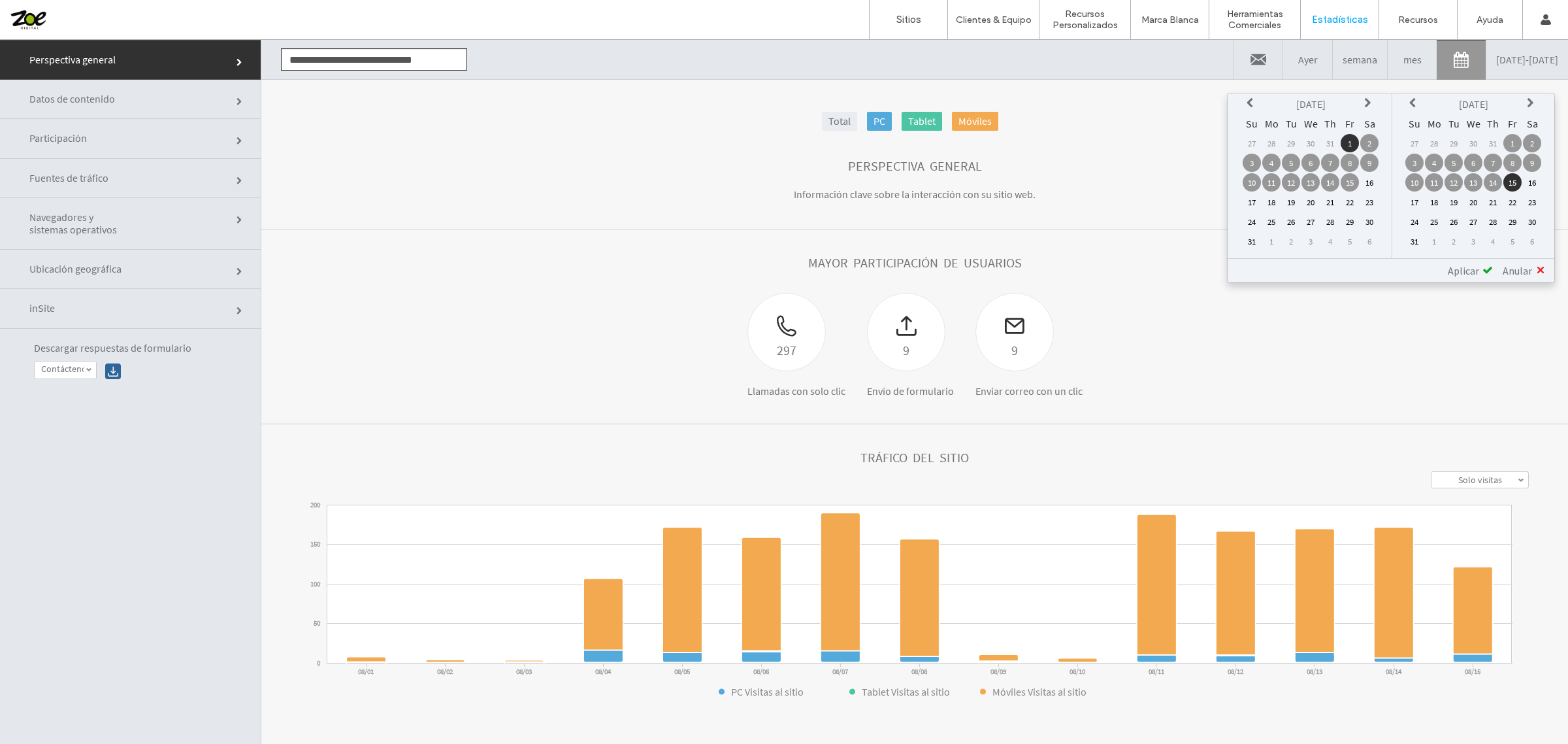
click at [29, 12] on div at bounding box center [84, 19] width 148 height 21
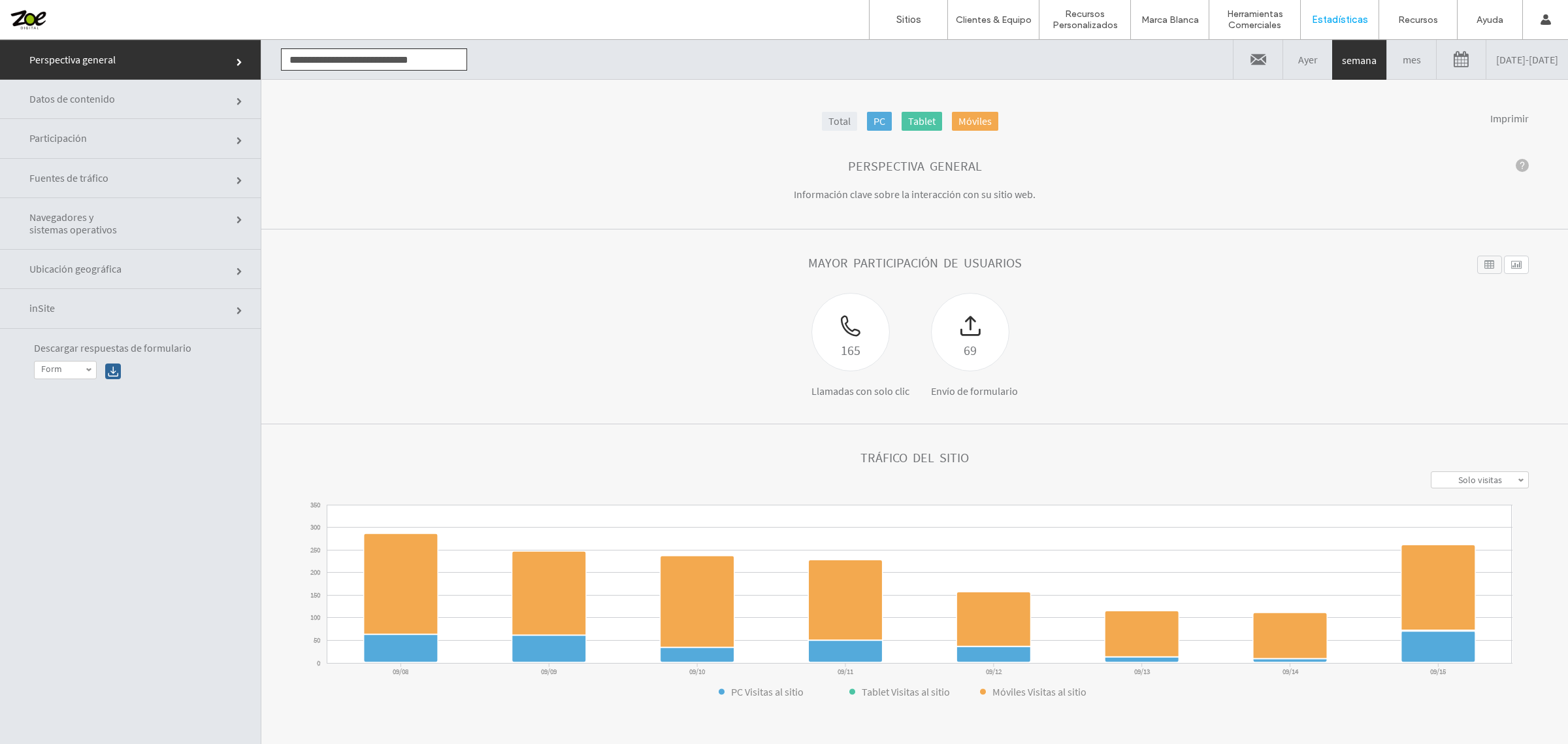
click at [1486, 64] on link "[DATE] - [DATE]" at bounding box center [1527, 59] width 81 height 39
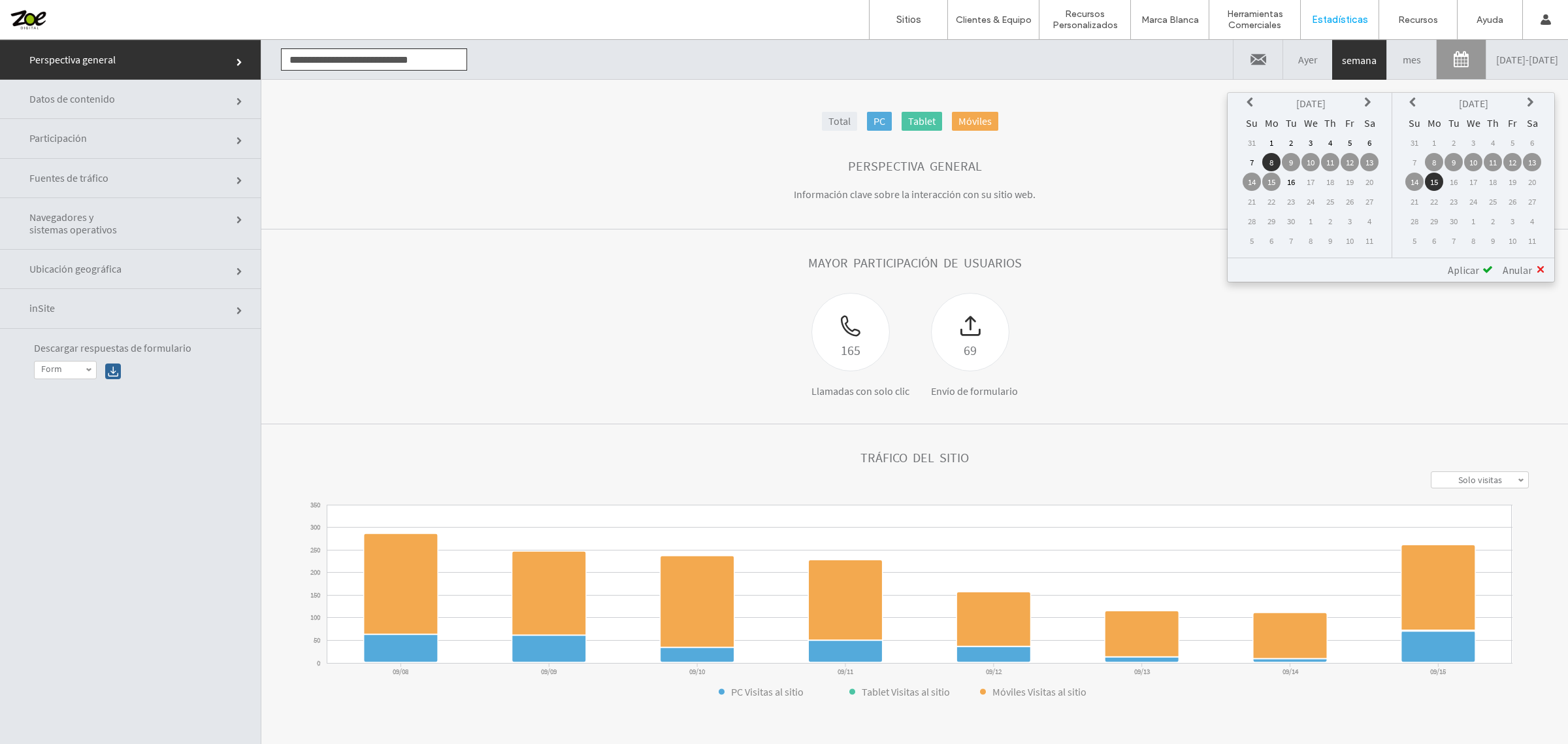
click at [1281, 139] on td "1" at bounding box center [1271, 142] width 18 height 18
click at [1481, 264] on div "Aplicar" at bounding box center [1465, 270] width 55 height 13
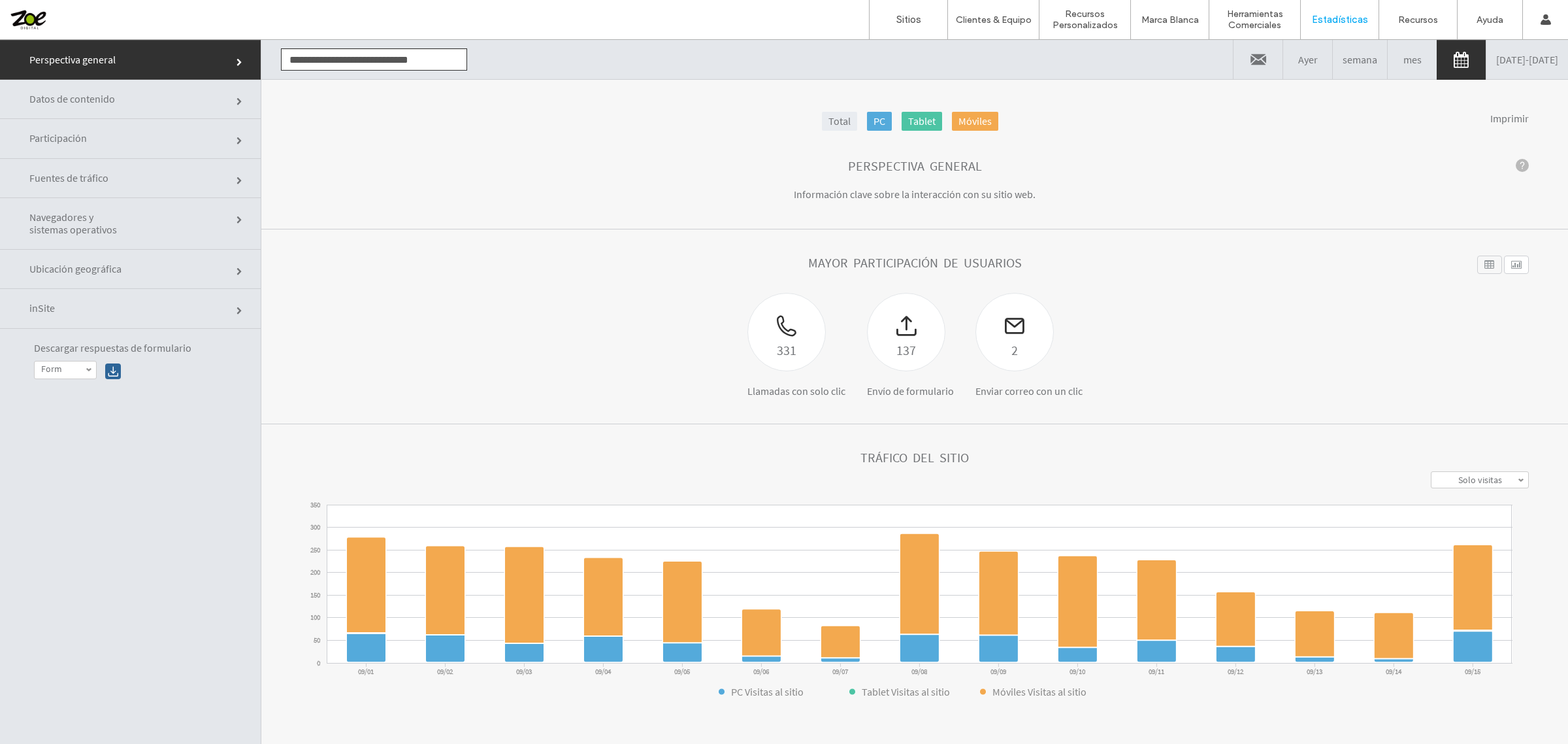
click at [1537, 67] on link "09/01/2025 - 09/15/2025" at bounding box center [1527, 59] width 81 height 39
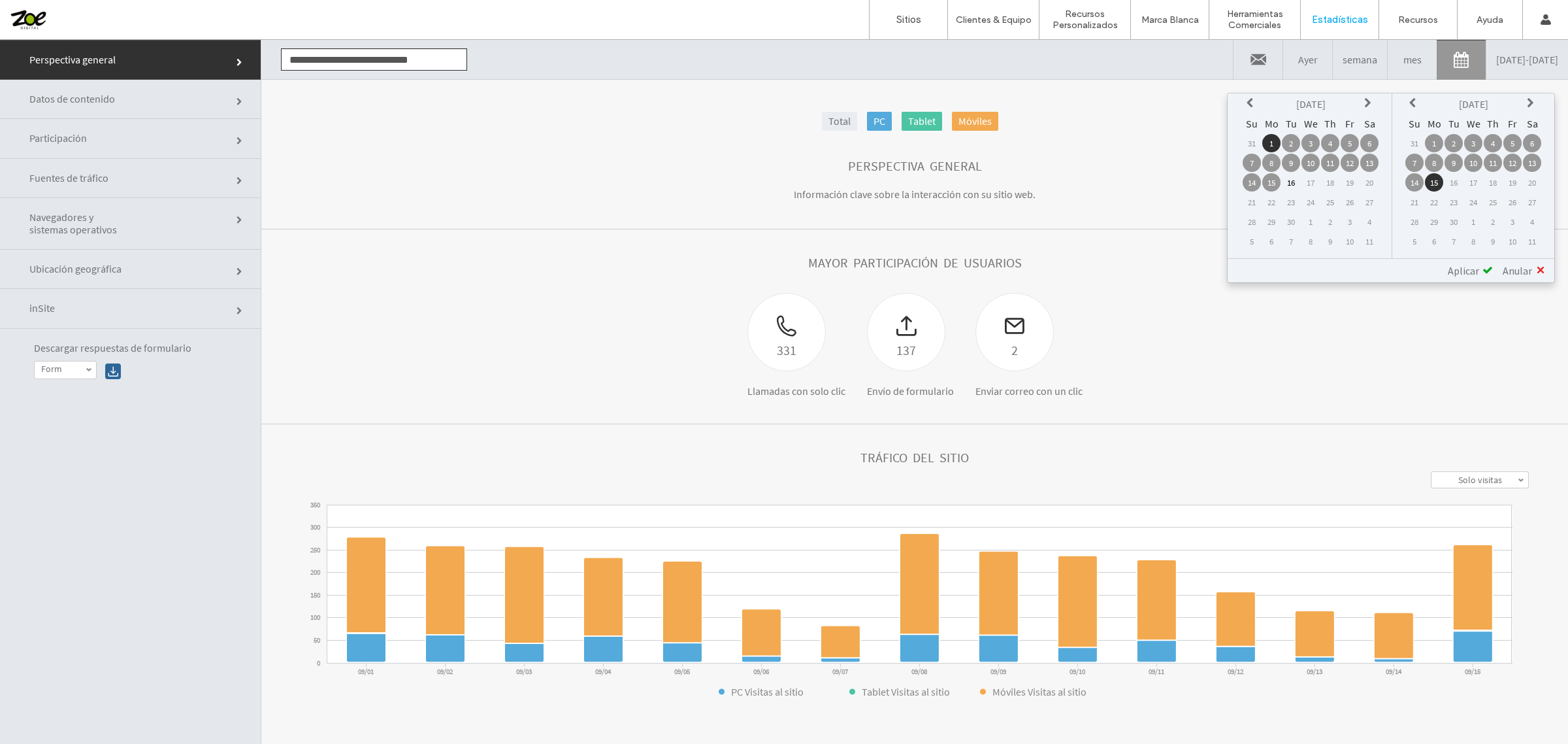
click at [1251, 95] on th at bounding box center [1251, 103] width 18 height 18
click at [1357, 141] on td "1" at bounding box center [1349, 143] width 18 height 18
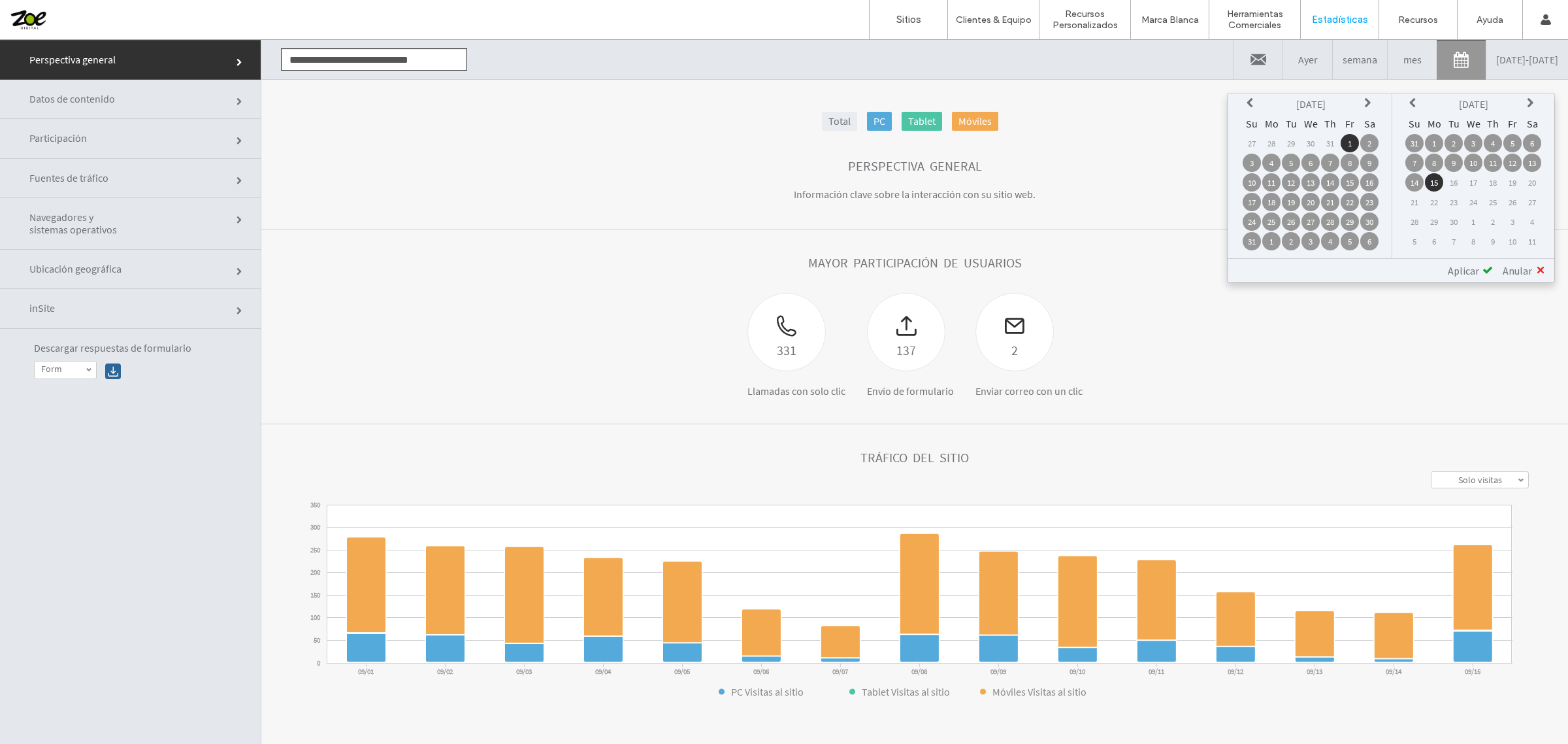
click at [1405, 103] on div "Sep 2025 Su Mo Tu We Th Fr Sa 31 1 2 3 4 5 6 7 8 9 10 11 12 13 14 15 16 17 18 1…" at bounding box center [1473, 175] width 162 height 165
click at [1410, 101] on th at bounding box center [1414, 103] width 18 height 18
click at [1507, 177] on td "15" at bounding box center [1512, 182] width 18 height 18
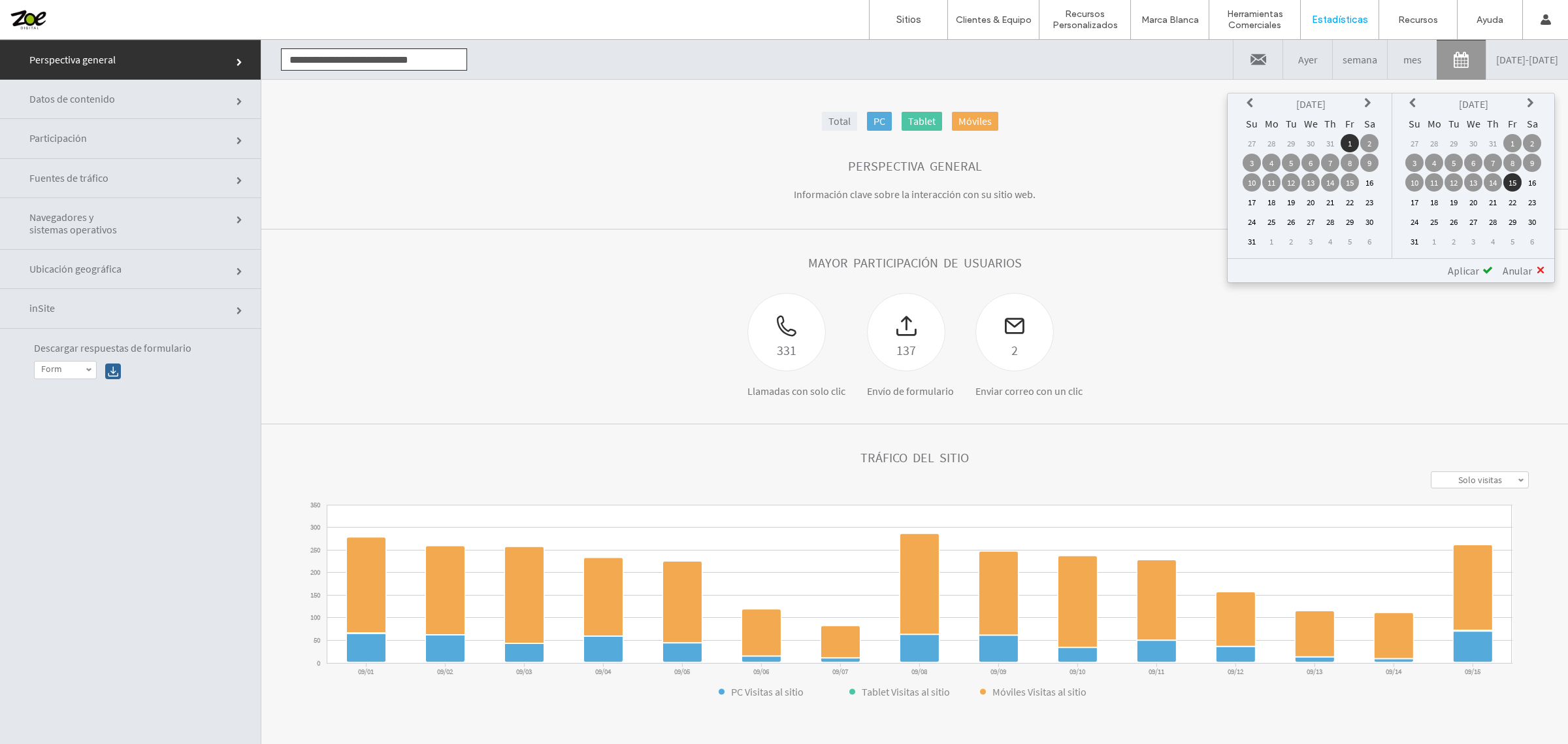
click at [1465, 268] on span "Aplicar" at bounding box center [1463, 271] width 31 height 13
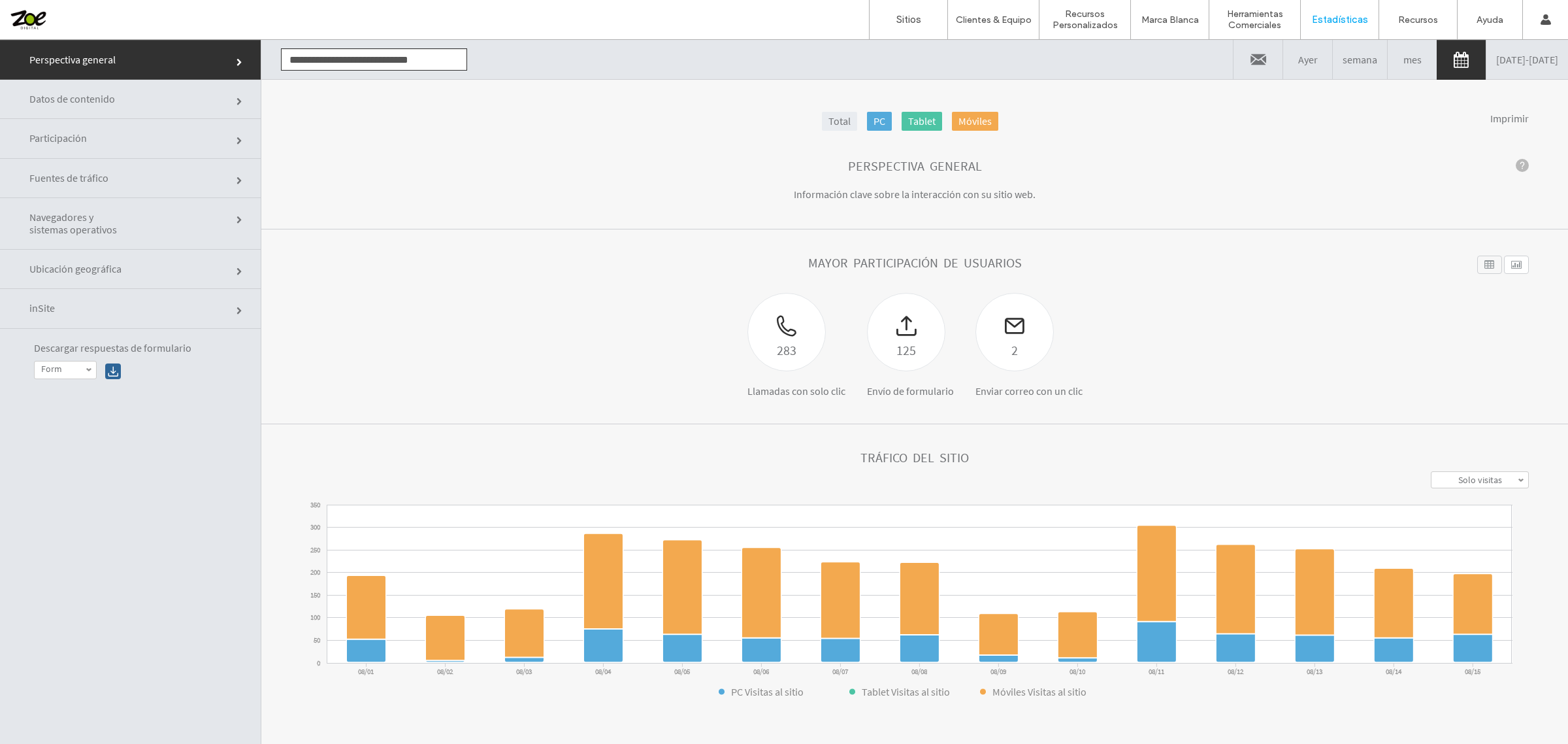
click at [1501, 61] on link "08/01/2025 - 08/15/2025" at bounding box center [1527, 59] width 81 height 39
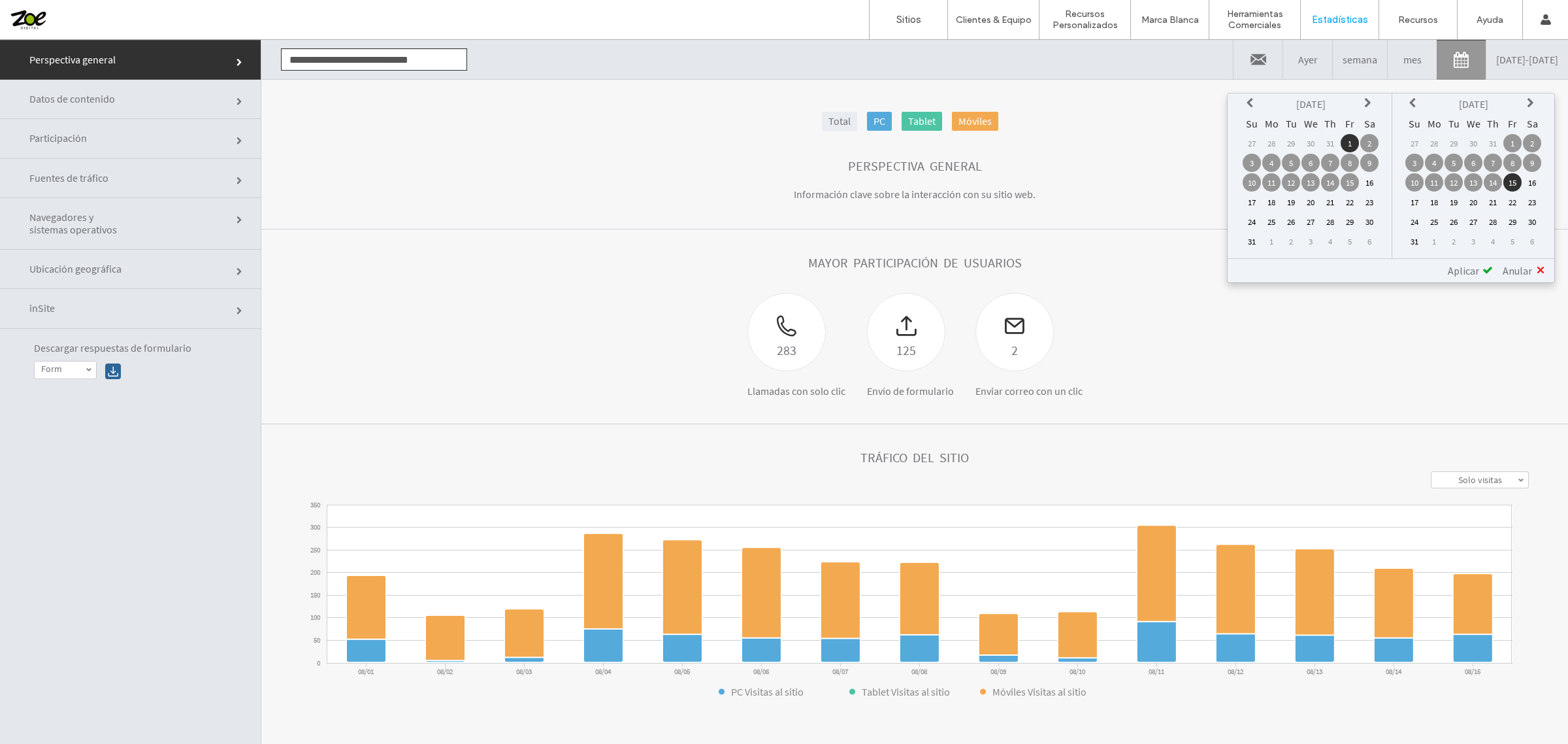
click at [1371, 101] on icon at bounding box center [1369, 103] width 11 height 11
click at [1272, 138] on td "1" at bounding box center [1271, 143] width 18 height 18
click at [1469, 266] on span "Aplicar" at bounding box center [1463, 271] width 31 height 13
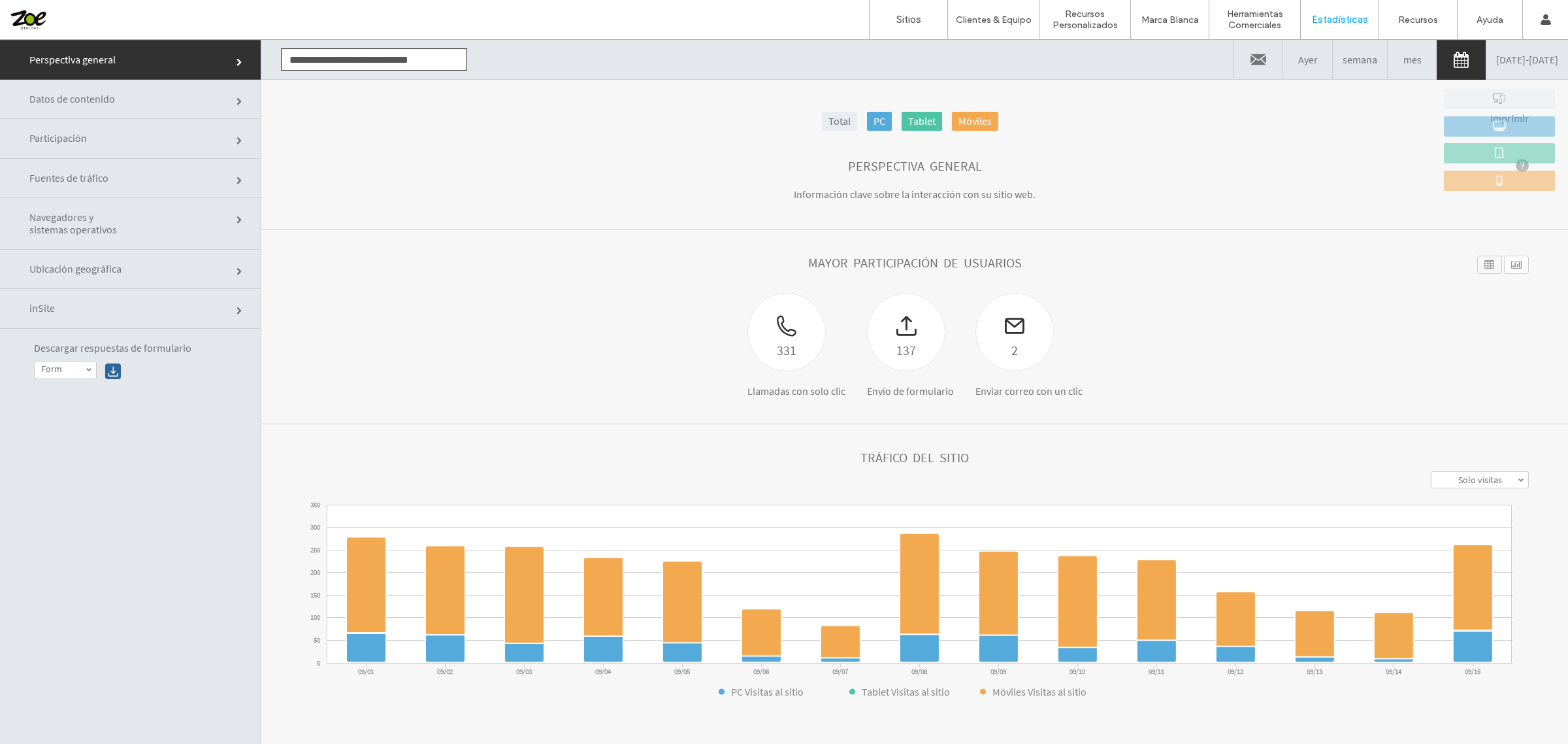
scroll to position [155, 0]
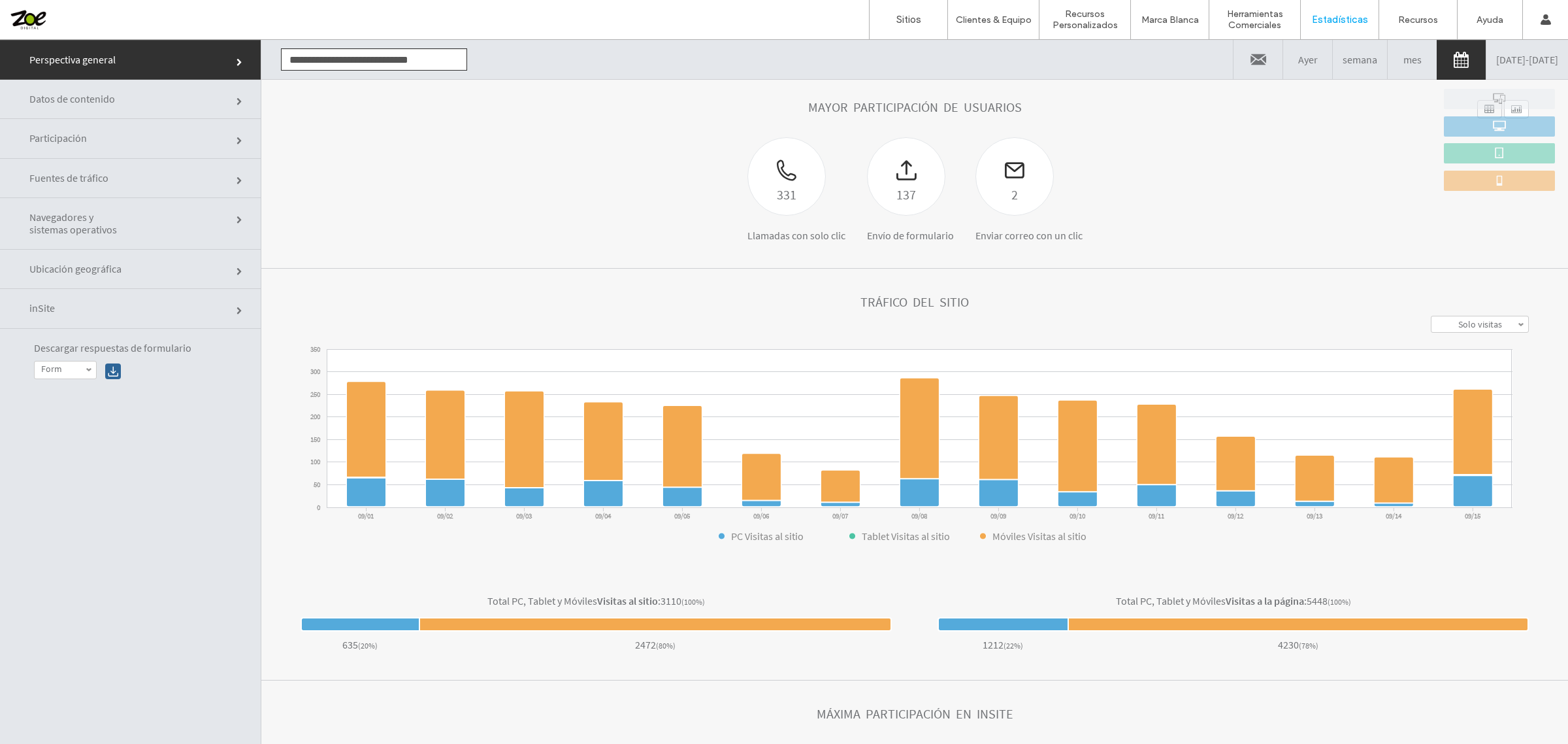
click at [180, 137] on link "Participación" at bounding box center [130, 138] width 261 height 39
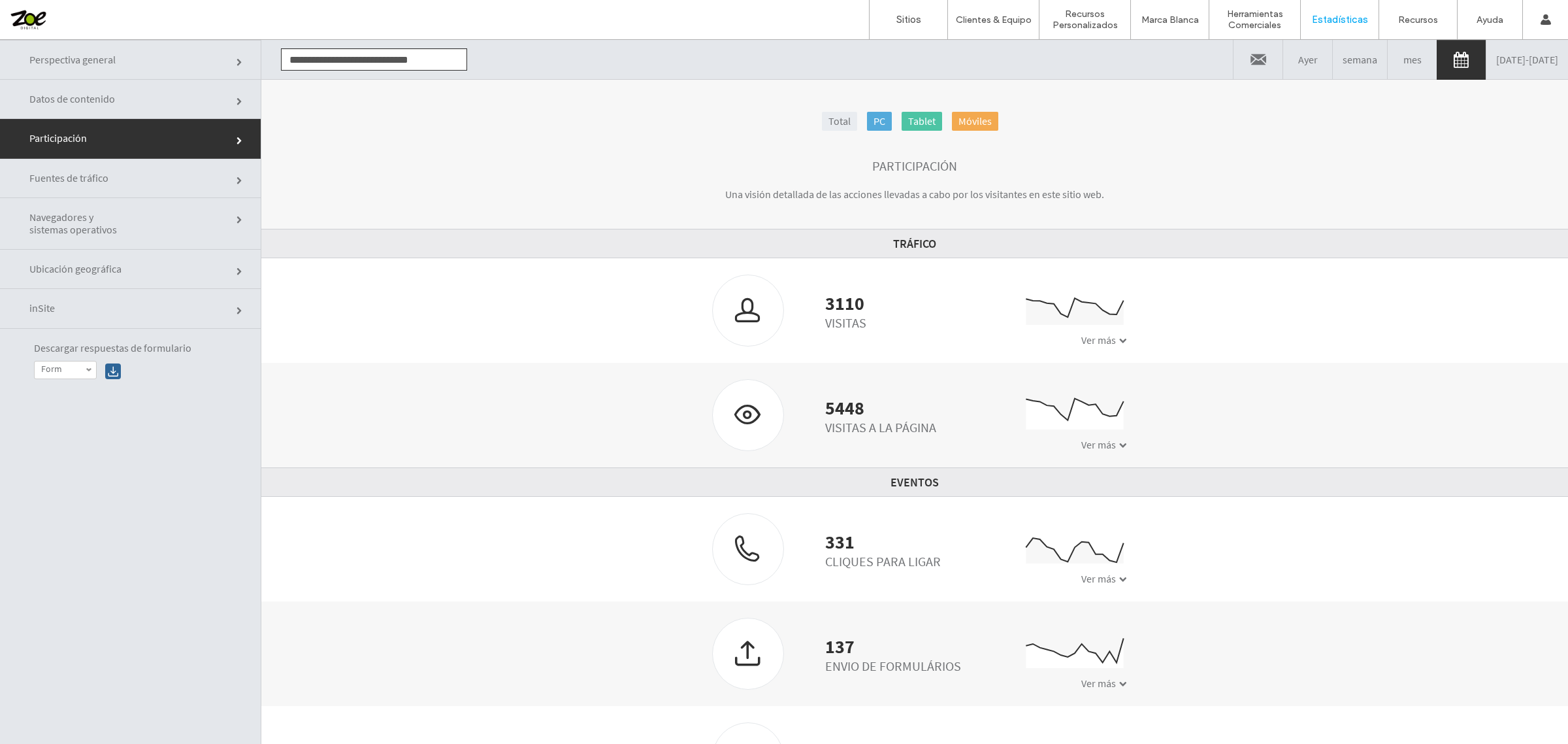
click at [1119, 579] on span at bounding box center [1123, 579] width 8 height 8
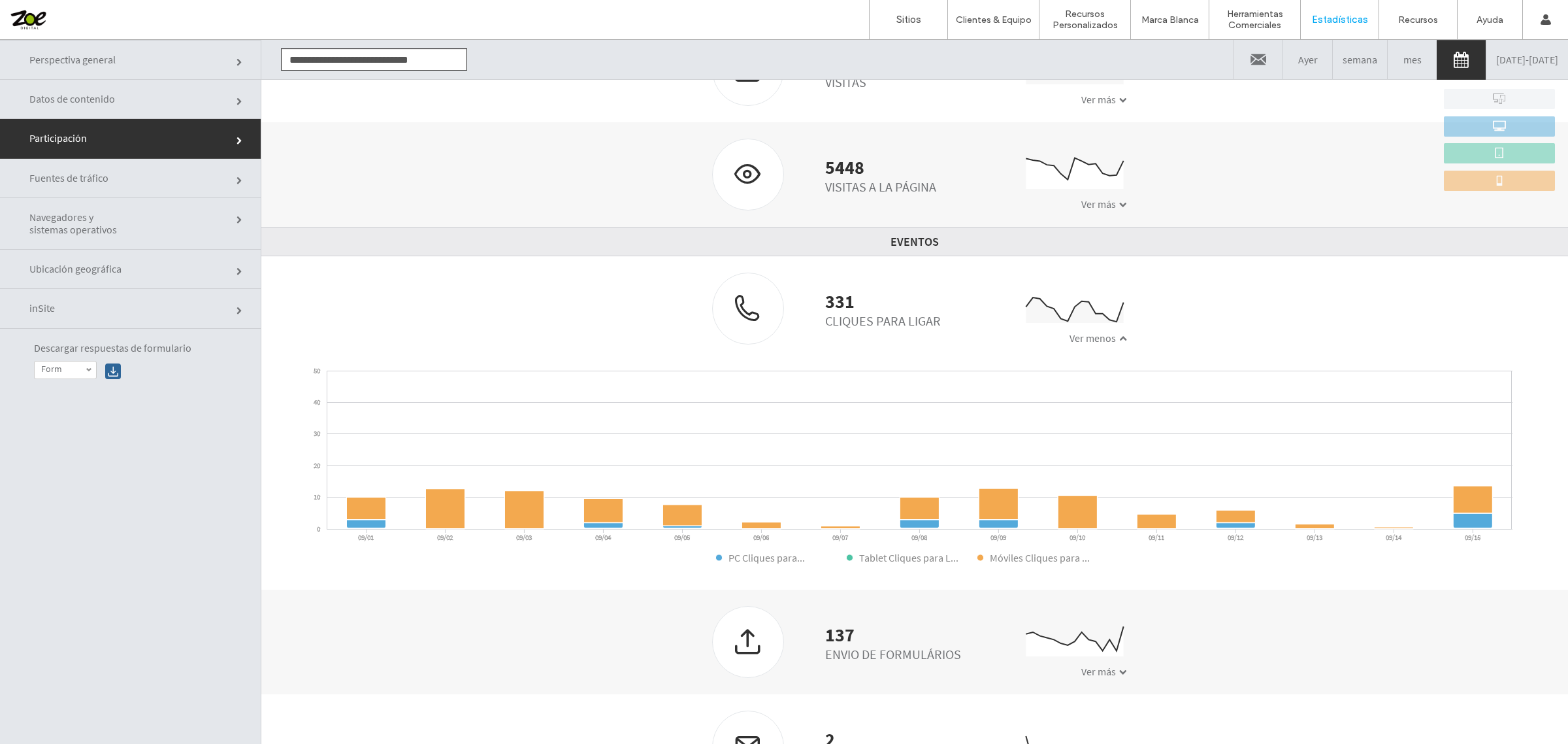
scroll to position [256, 0]
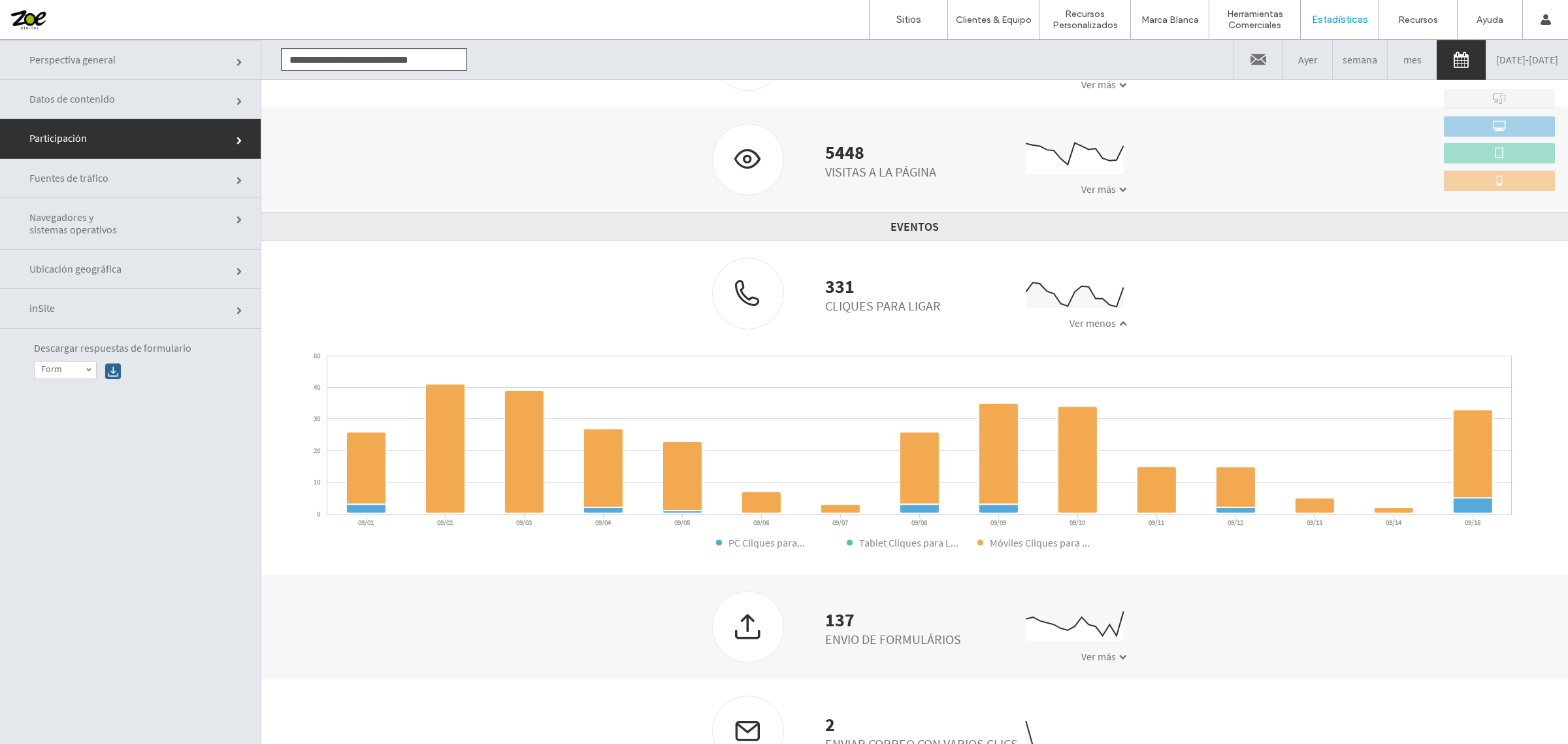
click at [1237, 571] on div "0 10 20 30 40 50 09/01 09/02 09/03 09/04 09/05 09/06 09/07 09/08 09/09 09/10 09…" at bounding box center [914, 460] width 1307 height 229
click at [141, 65] on link "Perspectiva general" at bounding box center [130, 60] width 261 height 40
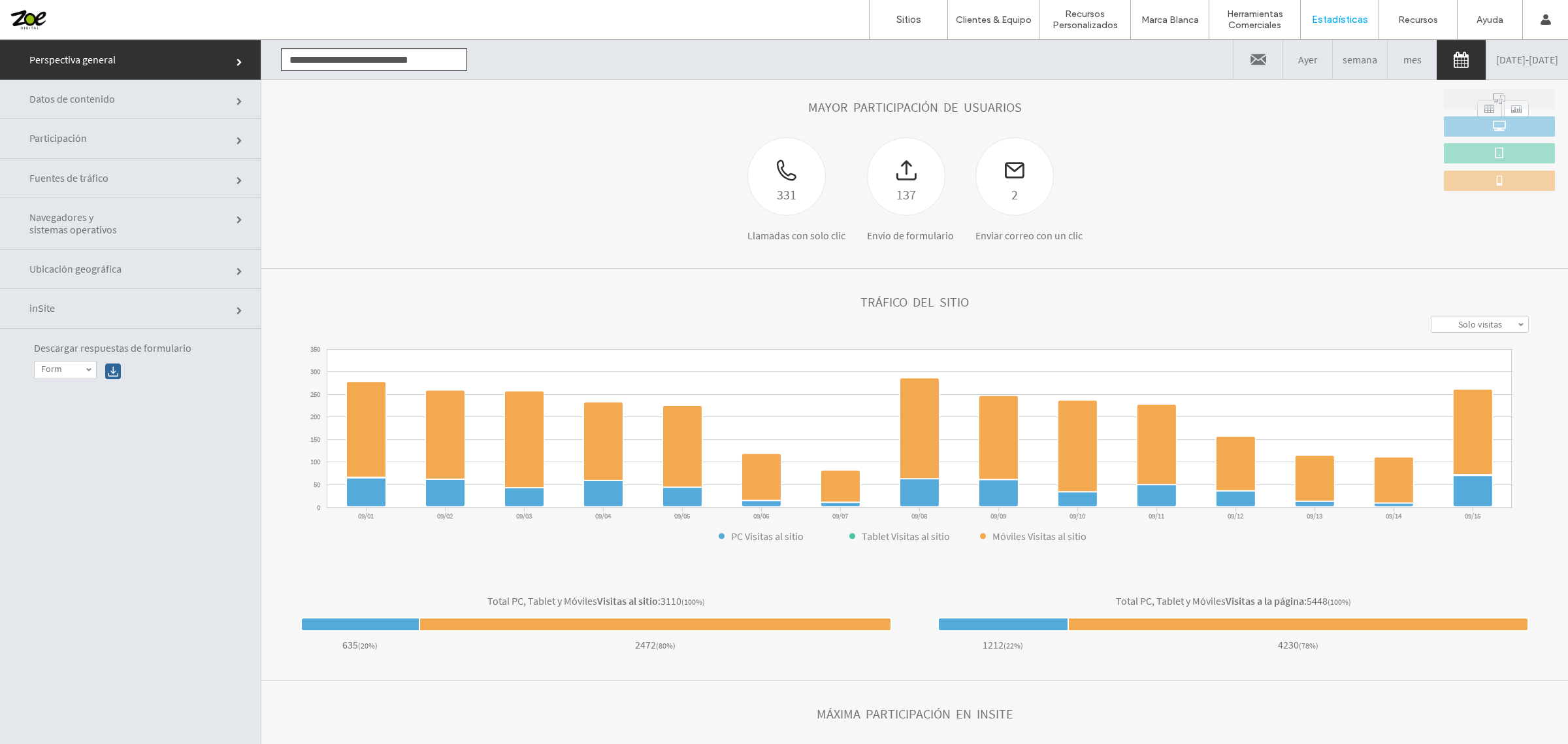
scroll to position [0, 0]
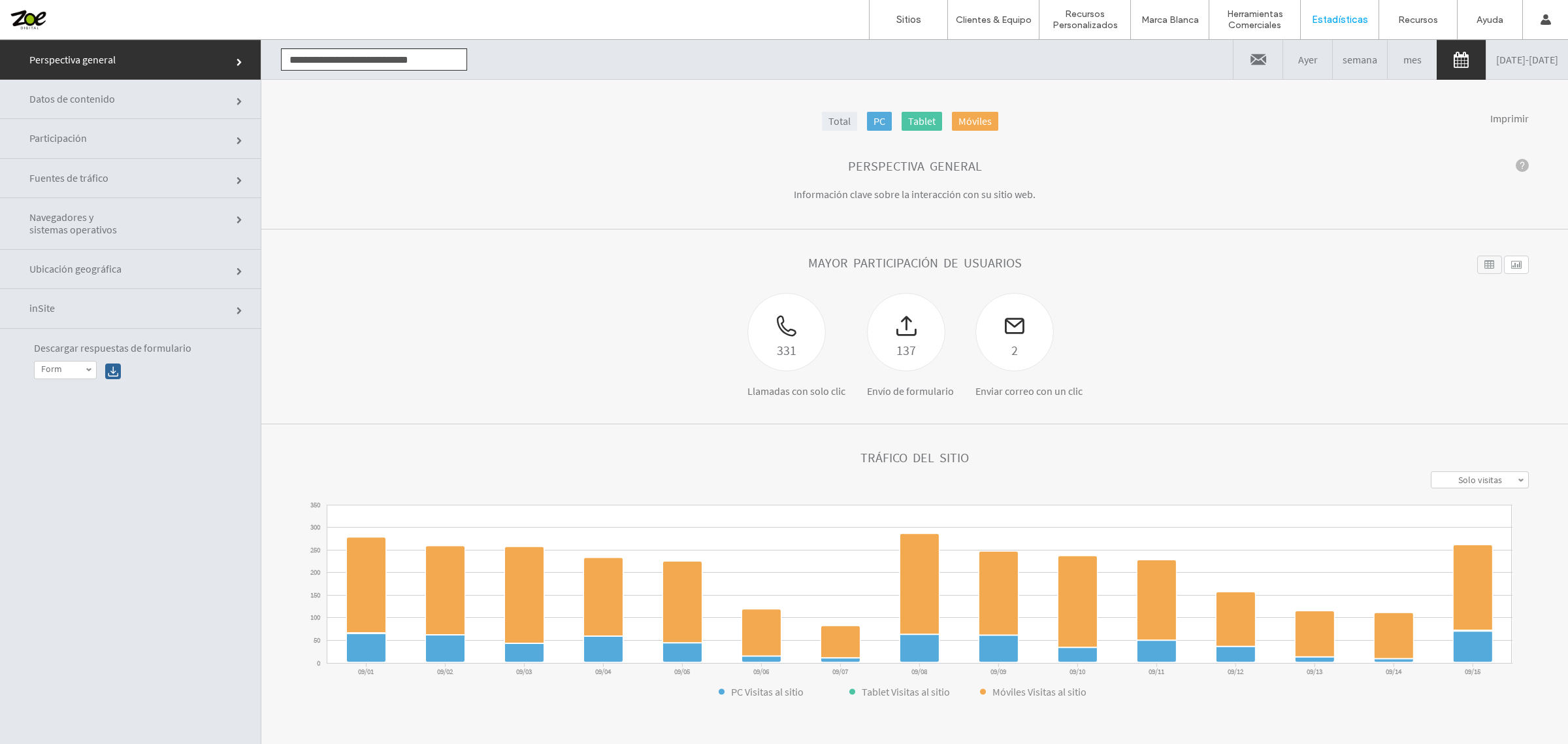
click at [30, 18] on div at bounding box center [84, 19] width 148 height 21
